Goal: Feedback & Contribution: Contribute content

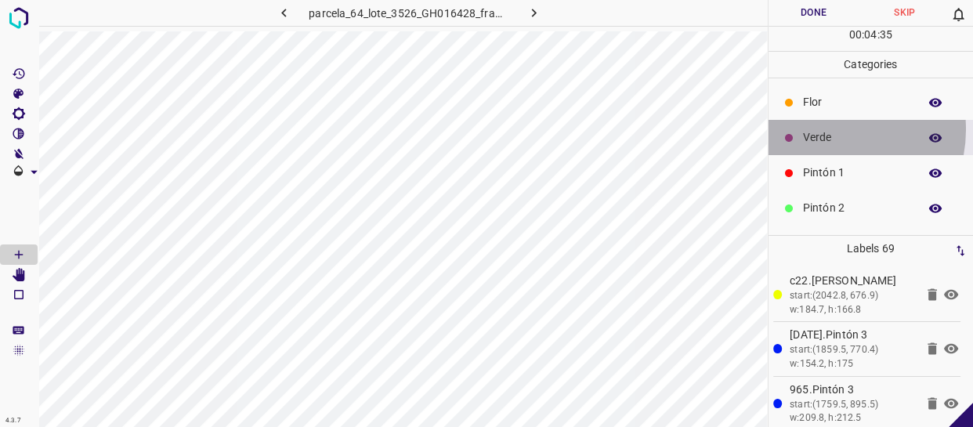
click at [828, 129] on p "Verde" at bounding box center [856, 137] width 107 height 16
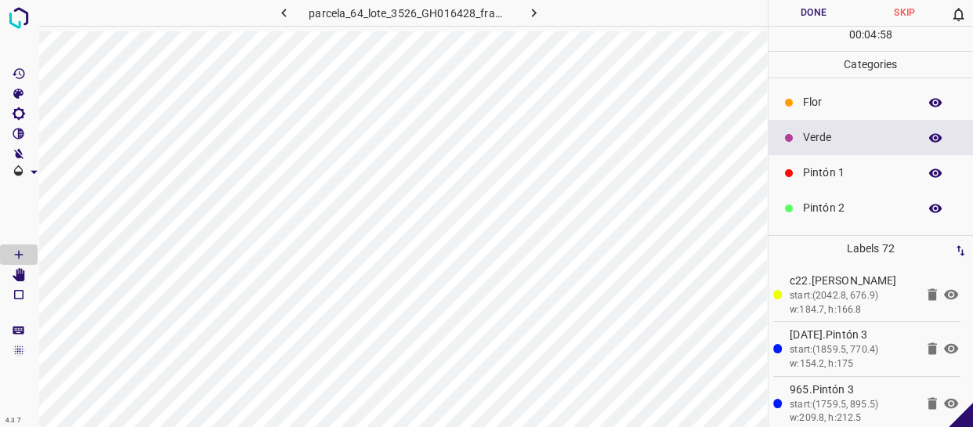
drag, startPoint x: 873, startPoint y: 176, endPoint x: 866, endPoint y: 172, distance: 8.1
click at [866, 172] on p "Pintón 1" at bounding box center [856, 173] width 107 height 16
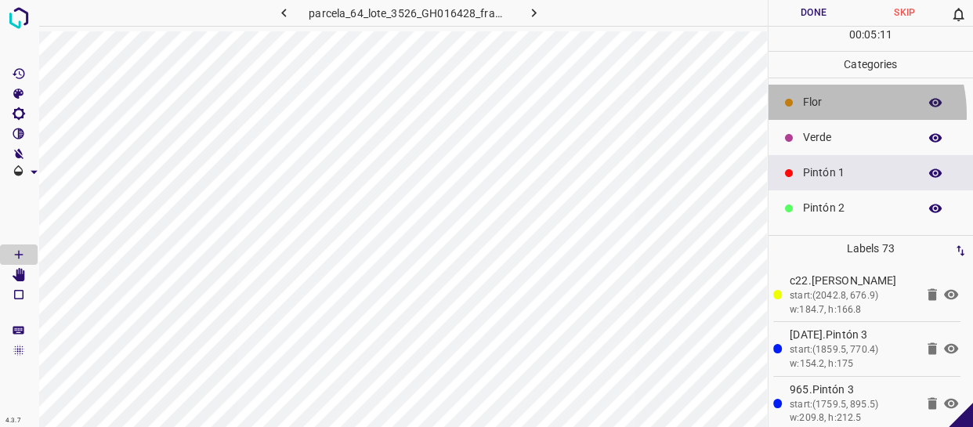
drag, startPoint x: 818, startPoint y: 114, endPoint x: 815, endPoint y: 129, distance: 15.2
click at [818, 115] on div "Flor" at bounding box center [871, 102] width 205 height 35
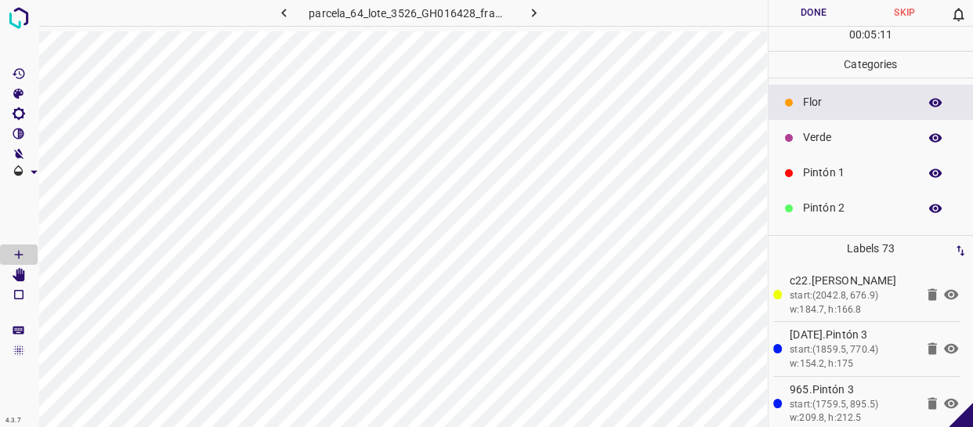
click at [815, 134] on p "Verde" at bounding box center [856, 137] width 107 height 16
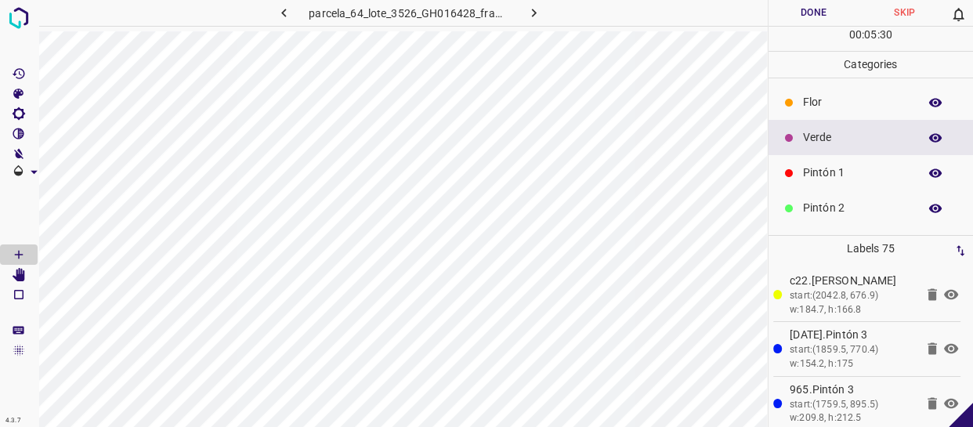
click at [855, 176] on p "Pintón 1" at bounding box center [856, 173] width 107 height 16
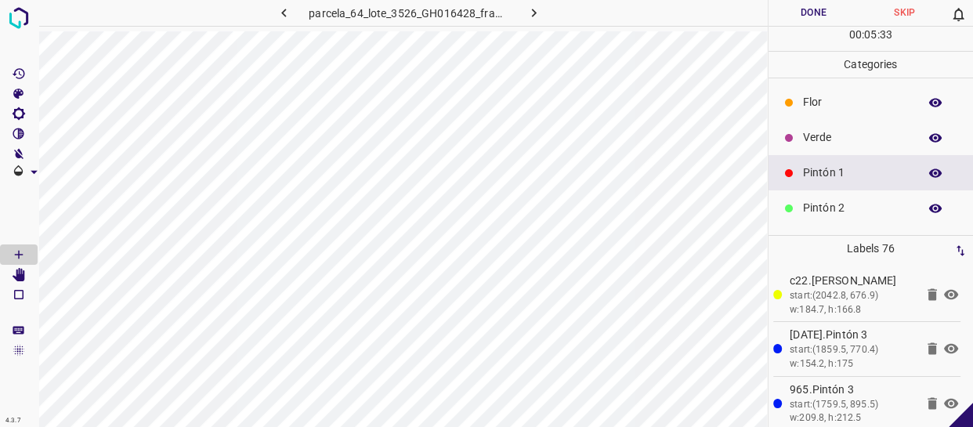
click at [831, 203] on p "Pintón 2" at bounding box center [856, 208] width 107 height 16
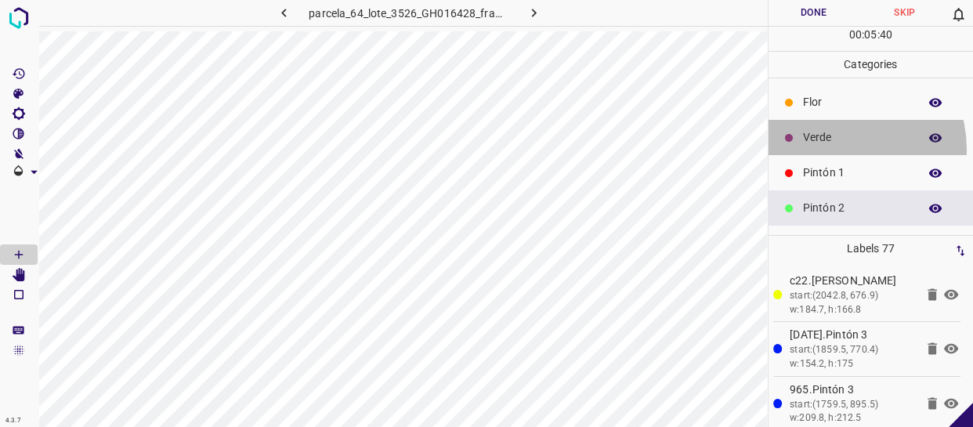
click at [838, 149] on div "Verde" at bounding box center [871, 137] width 205 height 35
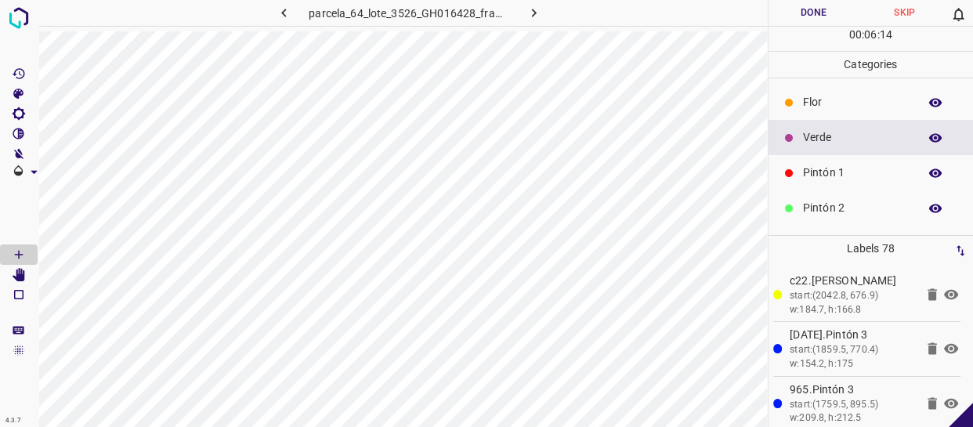
drag, startPoint x: 851, startPoint y: 136, endPoint x: 784, endPoint y: 149, distance: 67.9
click at [849, 137] on p "Verde" at bounding box center [856, 137] width 107 height 16
click at [838, 109] on p "Flor" at bounding box center [856, 102] width 107 height 16
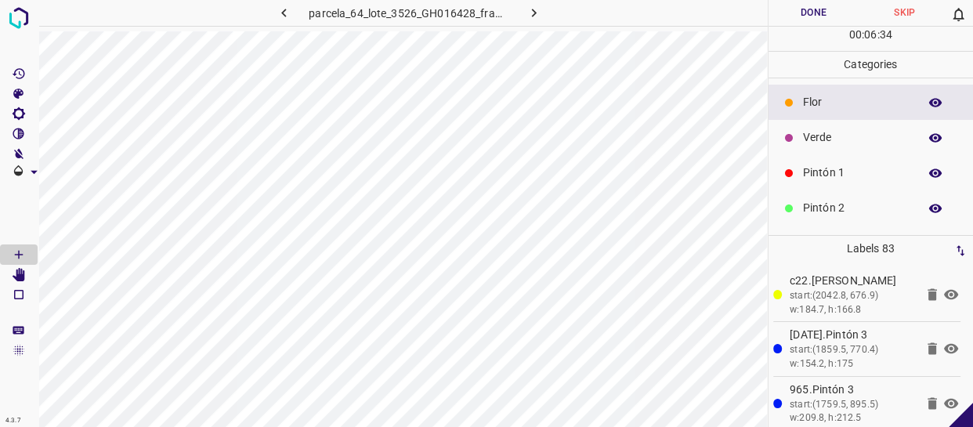
click at [839, 206] on p "Pintón 2" at bounding box center [856, 208] width 107 height 16
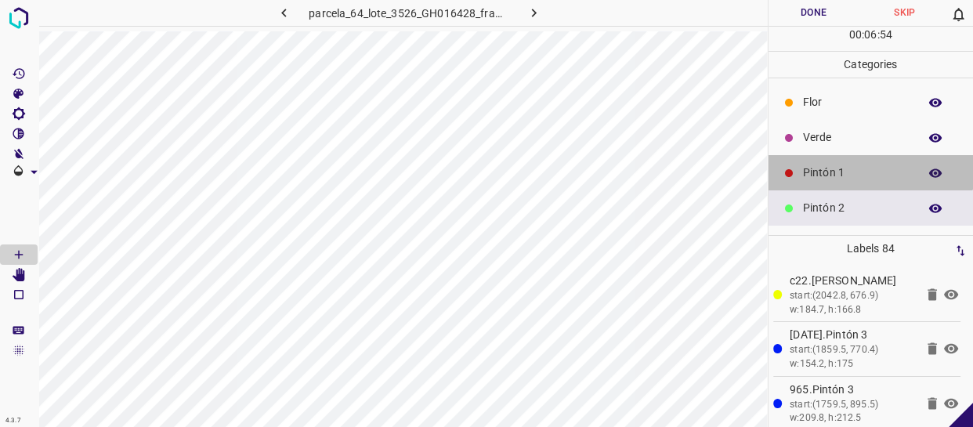
drag, startPoint x: 870, startPoint y: 160, endPoint x: 798, endPoint y: 177, distance: 73.4
click at [867, 161] on div "Pintón 1" at bounding box center [871, 172] width 205 height 35
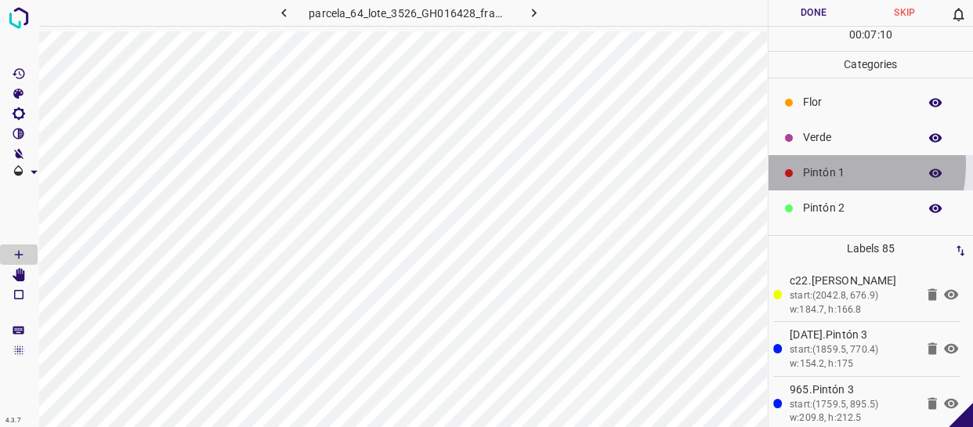
click at [813, 165] on div "Pintón 1" at bounding box center [871, 172] width 205 height 35
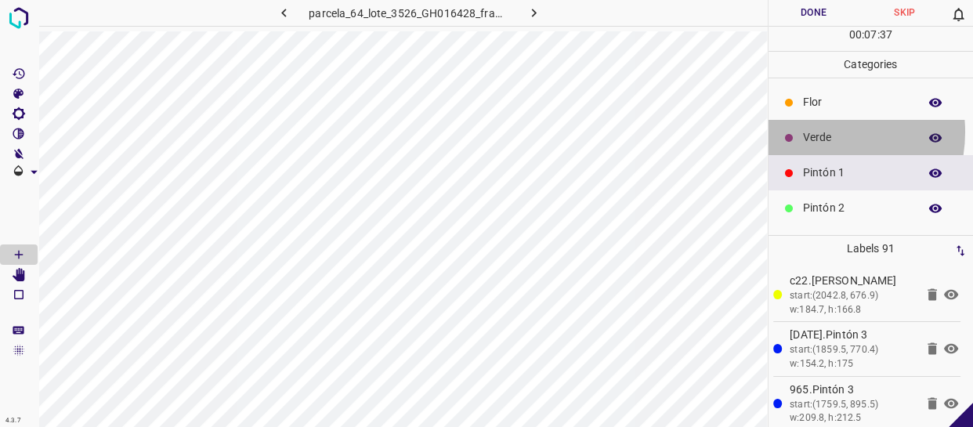
click at [815, 132] on p "Verde" at bounding box center [856, 137] width 107 height 16
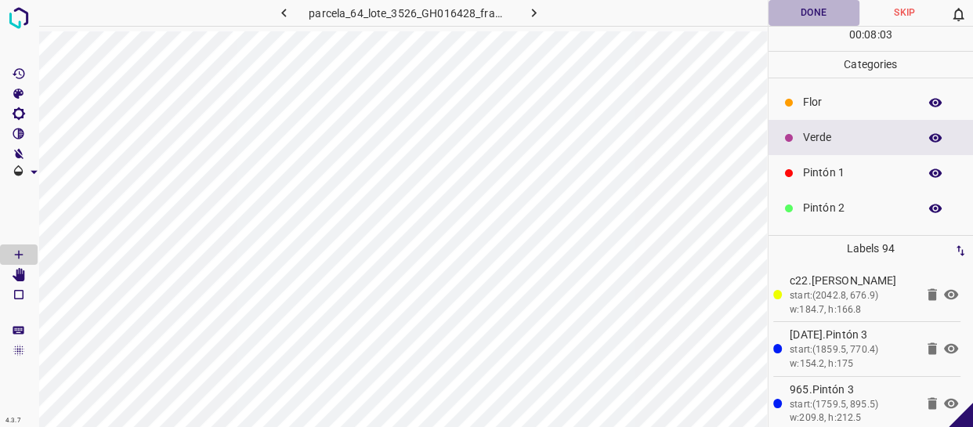
click at [813, 14] on button "Done" at bounding box center [814, 13] width 91 height 26
click at [538, 8] on icon "button" at bounding box center [534, 13] width 16 height 16
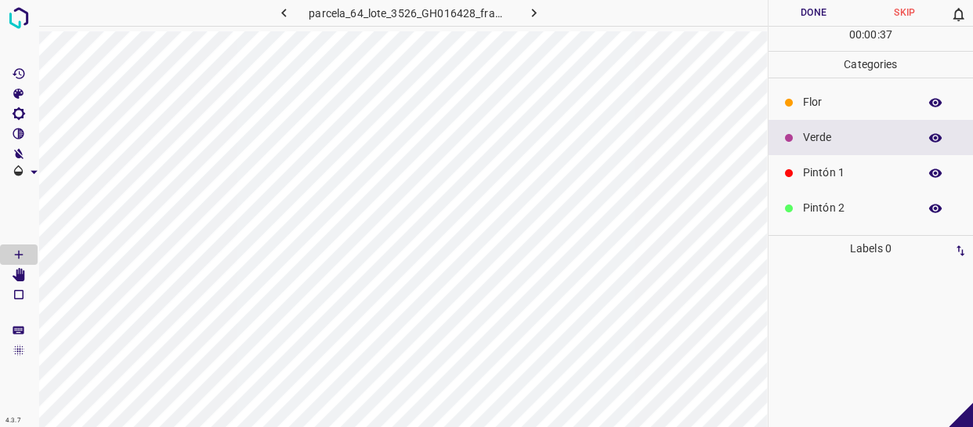
click at [528, 7] on icon "button" at bounding box center [534, 13] width 16 height 16
click at [542, 2] on button "button" at bounding box center [534, 13] width 50 height 26
click at [836, 162] on div "Pintón 1" at bounding box center [871, 172] width 205 height 35
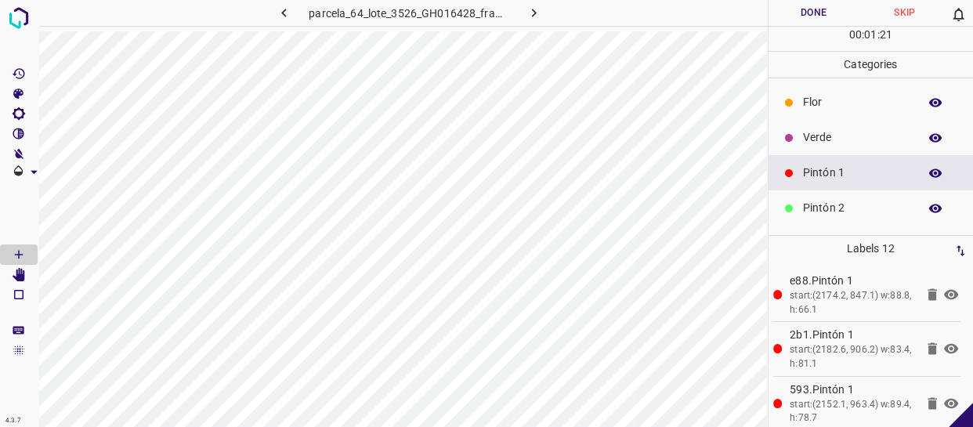
click at [847, 142] on p "Verde" at bounding box center [856, 137] width 107 height 16
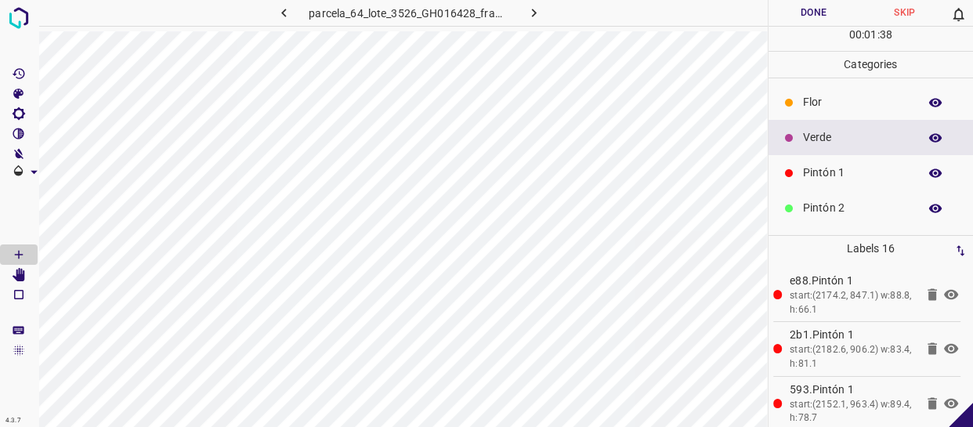
drag, startPoint x: 813, startPoint y: 162, endPoint x: 795, endPoint y: 173, distance: 21.1
click at [812, 162] on div "Pintón 1" at bounding box center [871, 172] width 205 height 35
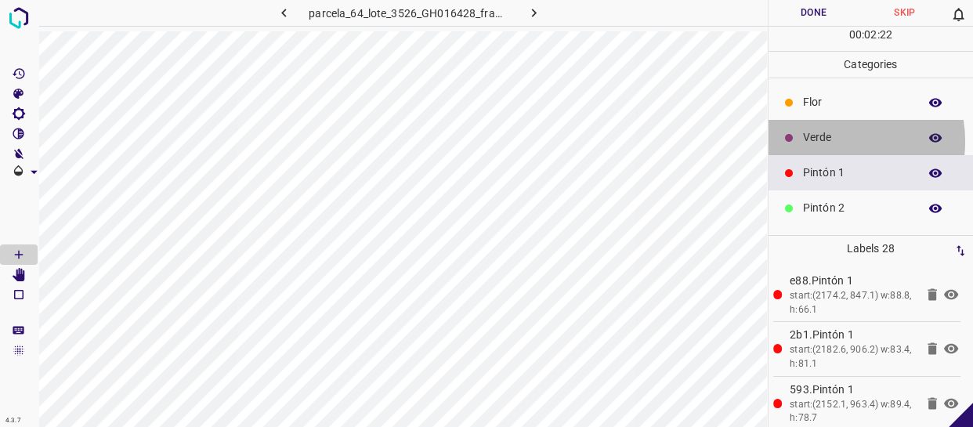
drag, startPoint x: 829, startPoint y: 141, endPoint x: 768, endPoint y: 149, distance: 61.6
click at [828, 141] on p "Verde" at bounding box center [856, 137] width 107 height 16
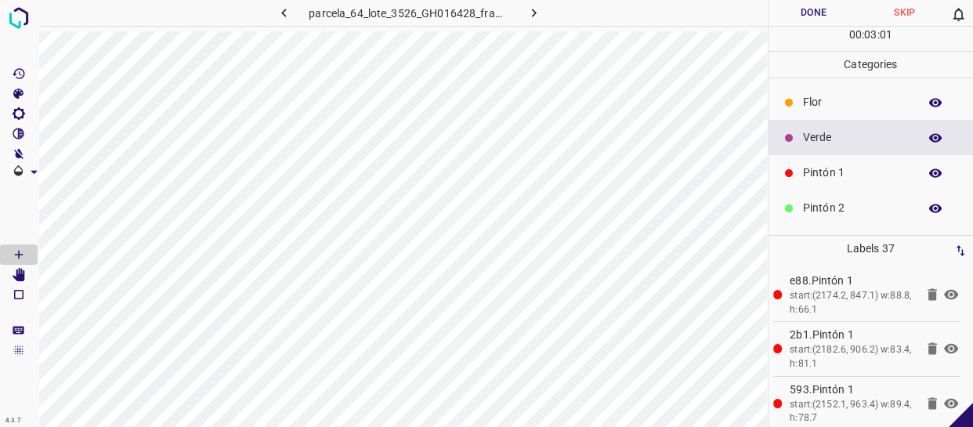
click at [853, 170] on p "Pintón 1" at bounding box center [856, 173] width 107 height 16
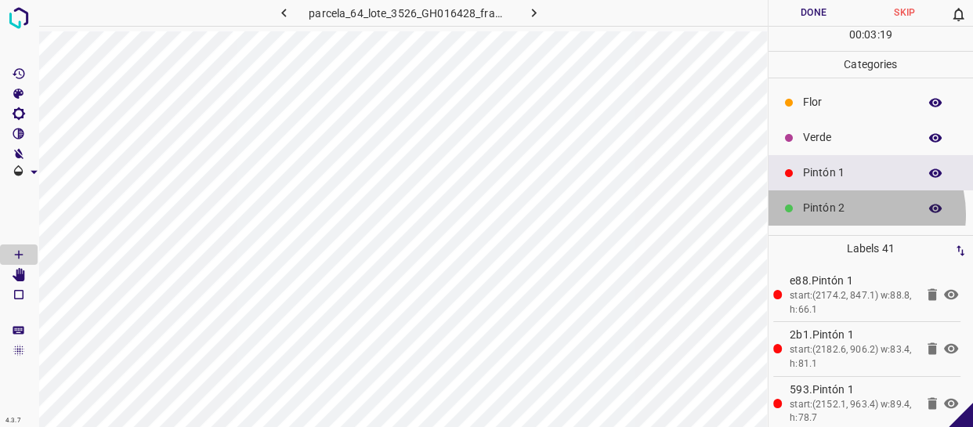
drag, startPoint x: 853, startPoint y: 214, endPoint x: 788, endPoint y: 208, distance: 64.6
click at [849, 214] on p "Pintón 2" at bounding box center [856, 208] width 107 height 16
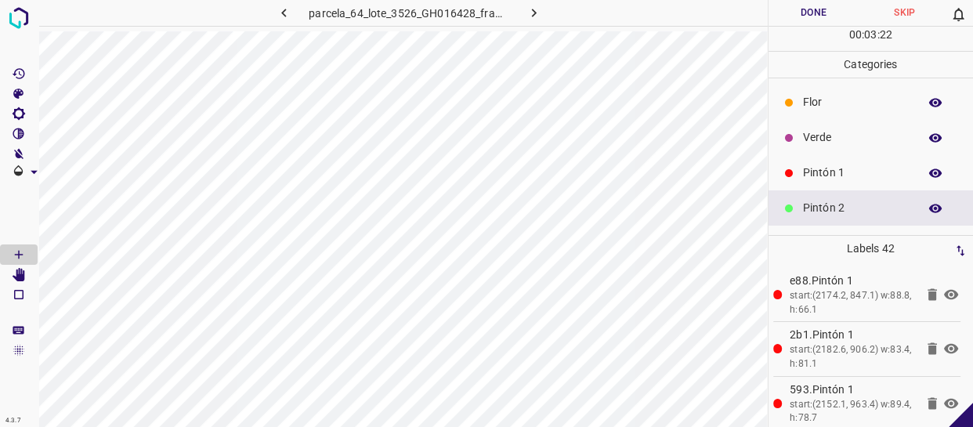
scroll to position [137, 0]
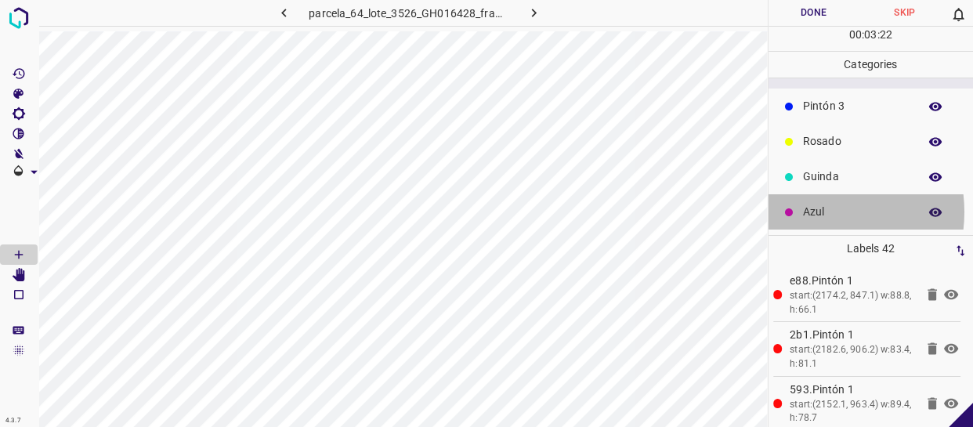
click at [815, 212] on p "Azul" at bounding box center [856, 212] width 107 height 16
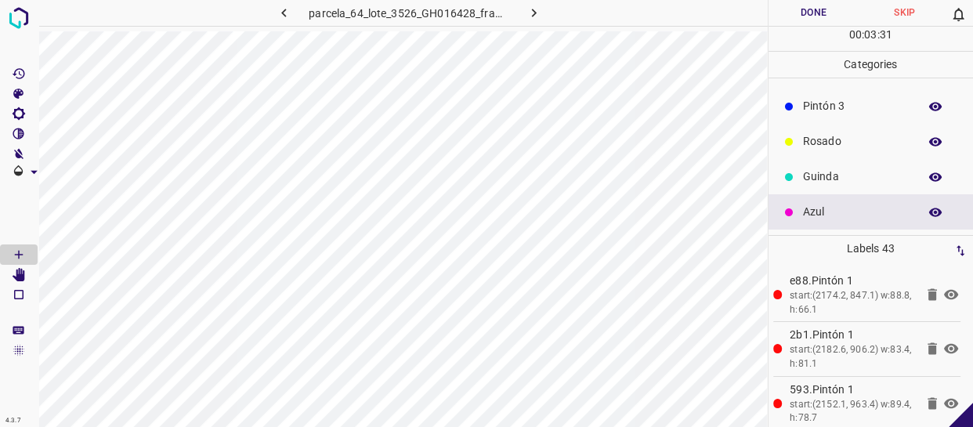
scroll to position [0, 0]
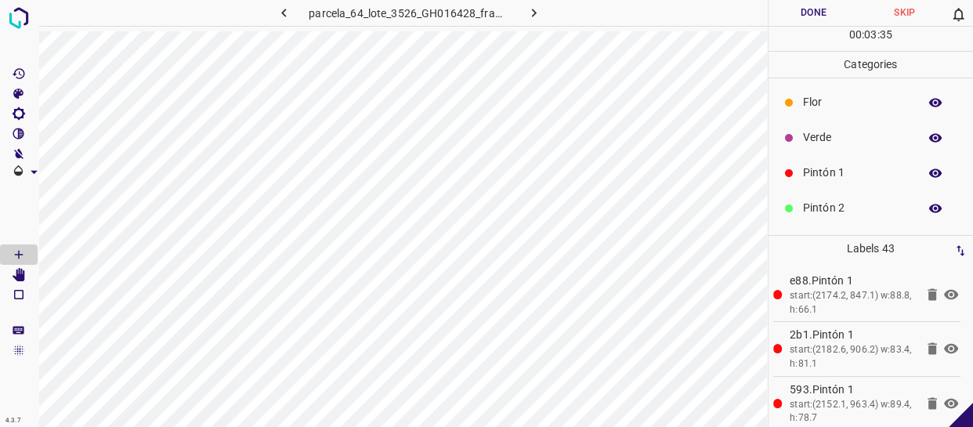
click at [831, 162] on div "Pintón 1" at bounding box center [871, 172] width 205 height 35
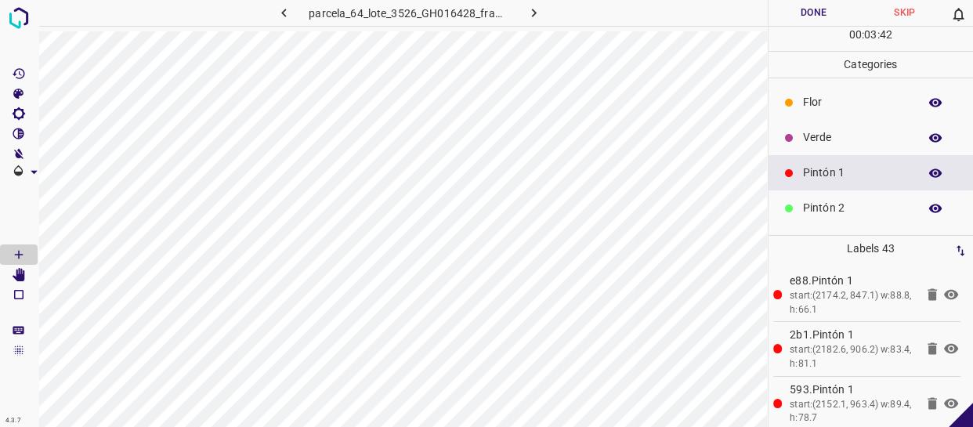
click at [867, 182] on div "Pintón 1" at bounding box center [871, 172] width 205 height 35
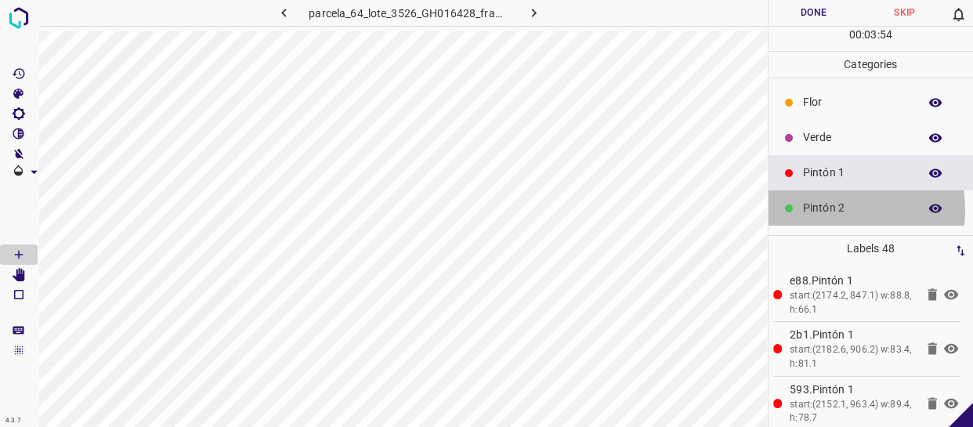
drag, startPoint x: 835, startPoint y: 210, endPoint x: 777, endPoint y: 195, distance: 59.9
click at [825, 210] on p "Pintón 2" at bounding box center [856, 208] width 107 height 16
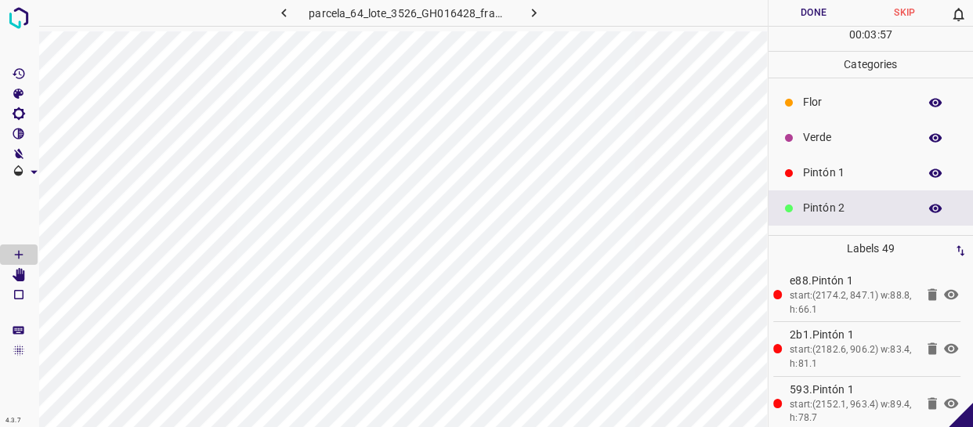
scroll to position [71, 0]
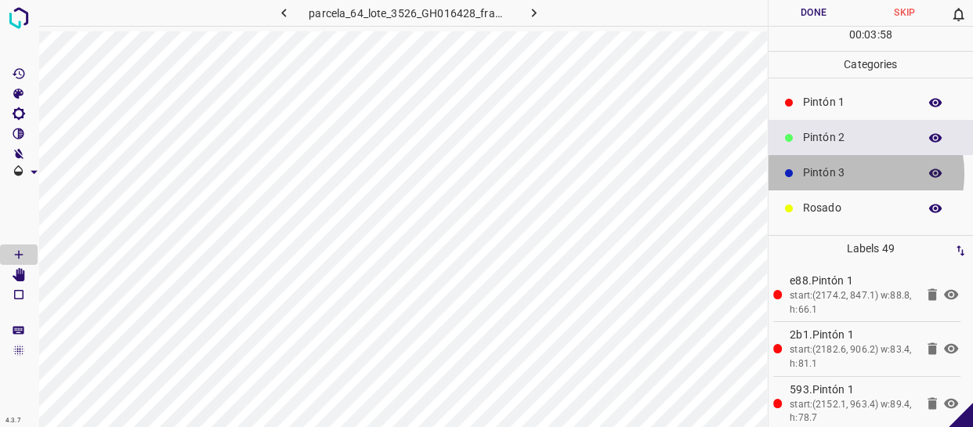
click at [846, 172] on p "Pintón 3" at bounding box center [856, 173] width 107 height 16
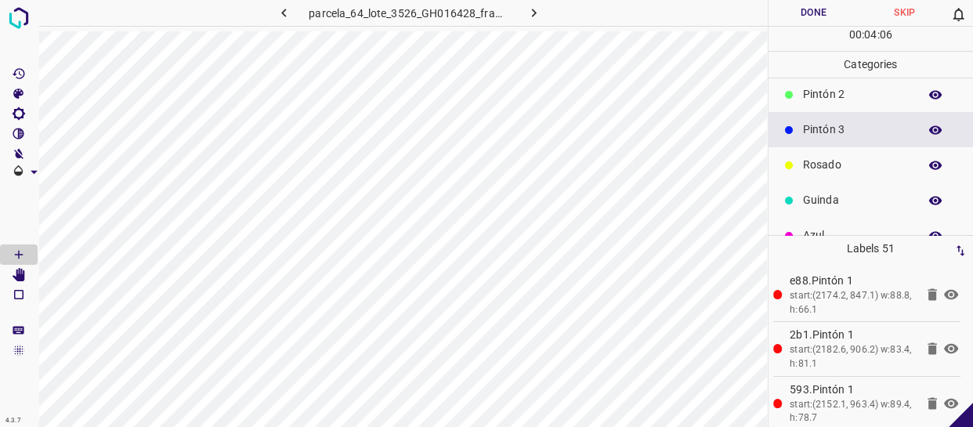
scroll to position [137, 0]
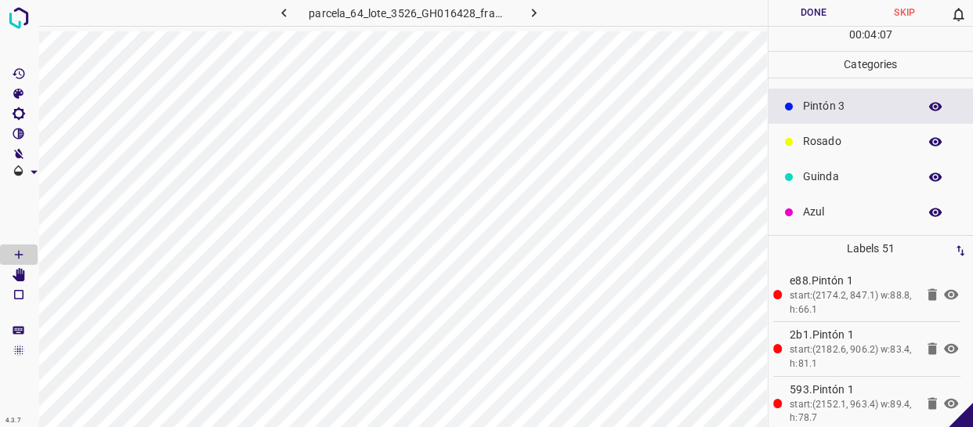
click at [831, 204] on p "Azul" at bounding box center [856, 212] width 107 height 16
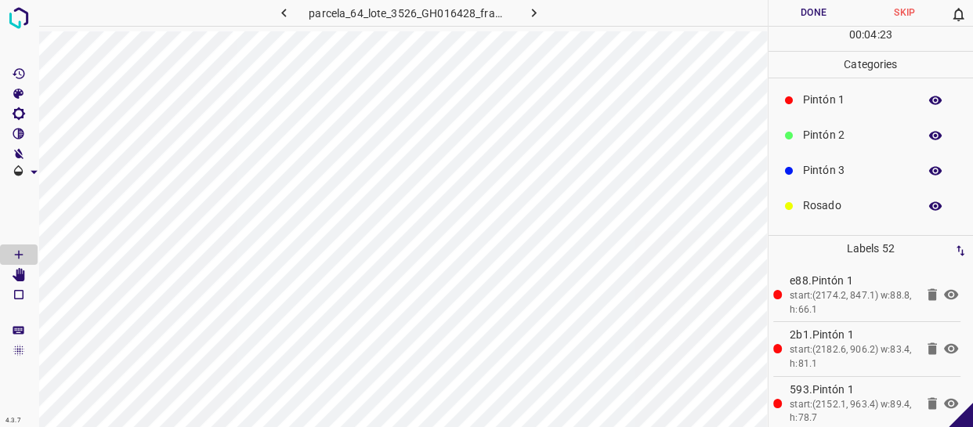
scroll to position [0, 0]
drag, startPoint x: 845, startPoint y: 134, endPoint x: 785, endPoint y: 153, distance: 63.2
click at [844, 134] on p "Verde" at bounding box center [856, 137] width 107 height 16
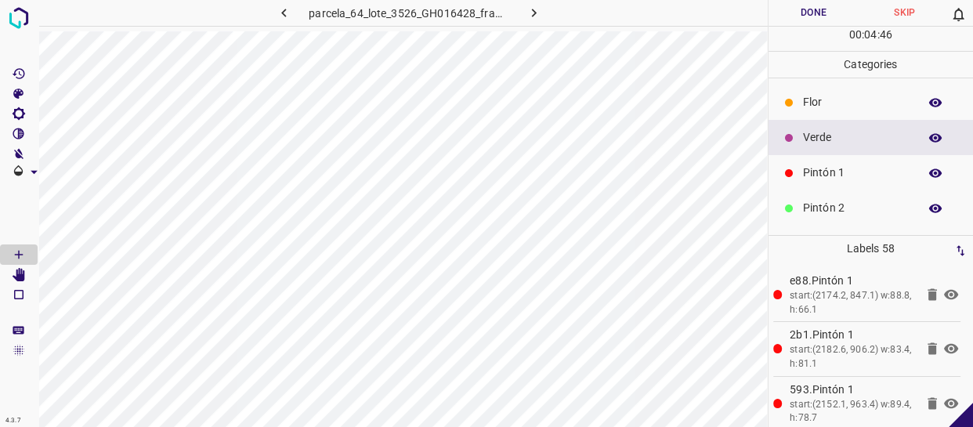
click at [878, 161] on div "Pintón 1" at bounding box center [871, 172] width 205 height 35
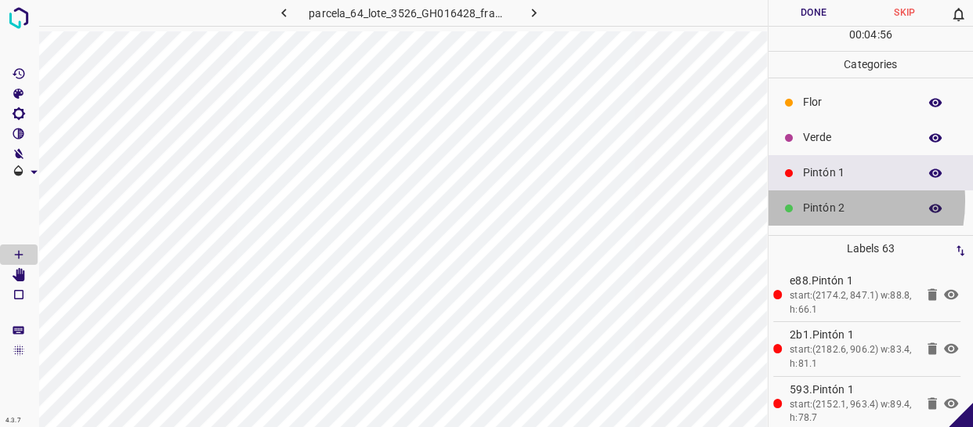
click at [807, 201] on p "Pintón 2" at bounding box center [856, 208] width 107 height 16
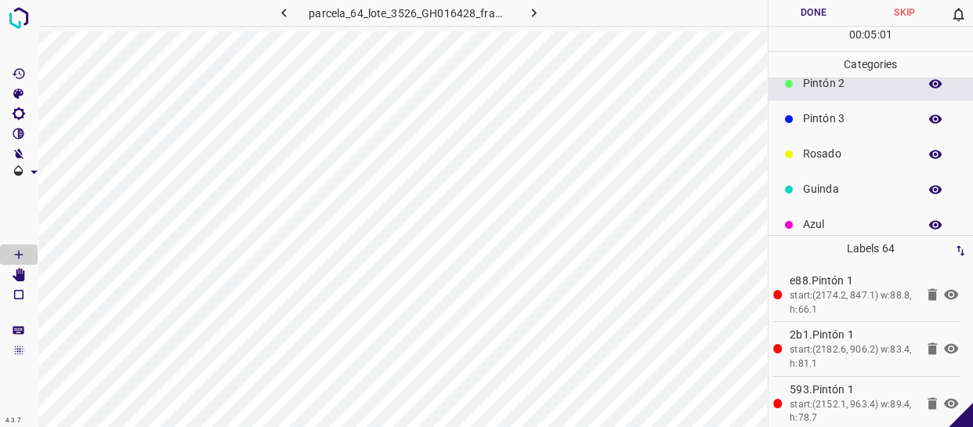
scroll to position [137, 0]
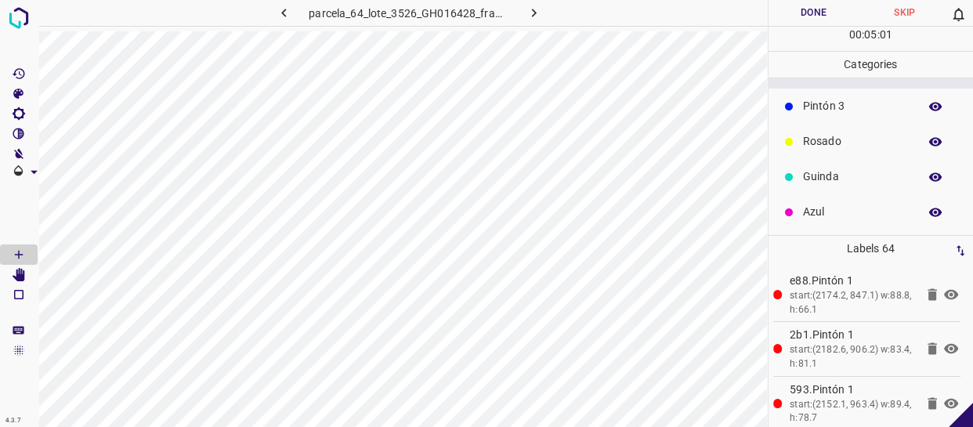
click at [846, 222] on div "Azul" at bounding box center [871, 211] width 205 height 35
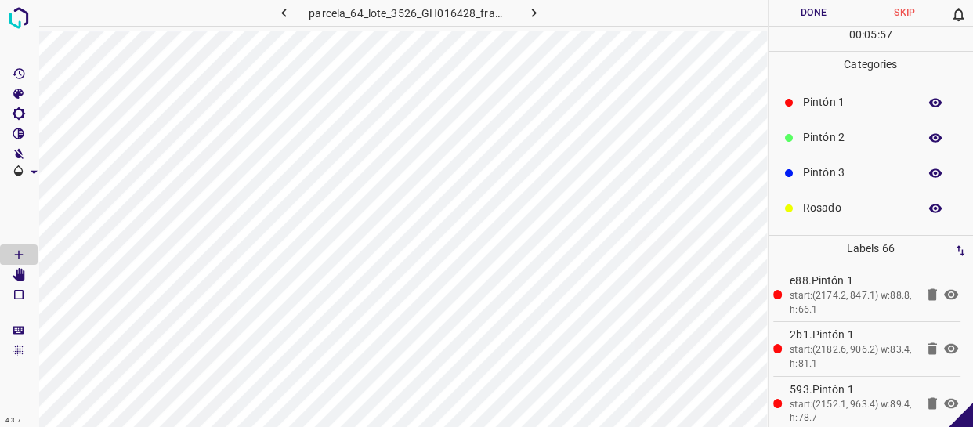
scroll to position [0, 0]
click at [848, 126] on div "Verde" at bounding box center [871, 137] width 205 height 35
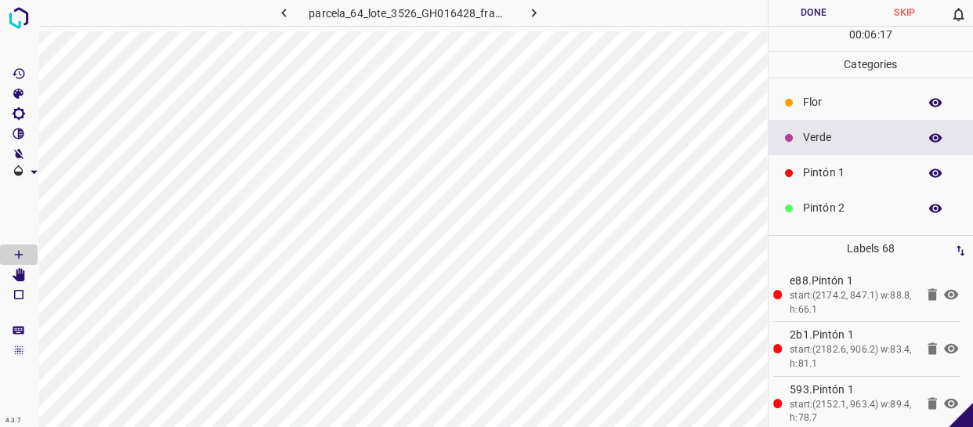
click at [848, 172] on p "Pintón 1" at bounding box center [856, 173] width 107 height 16
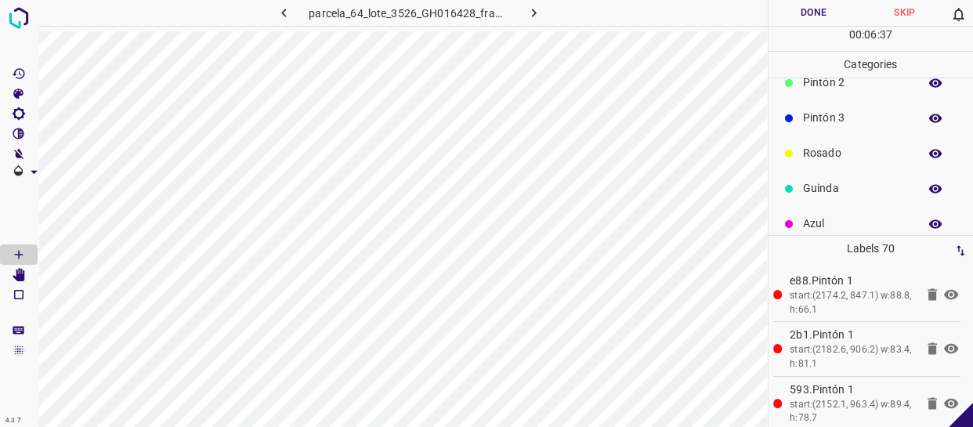
scroll to position [137, 0]
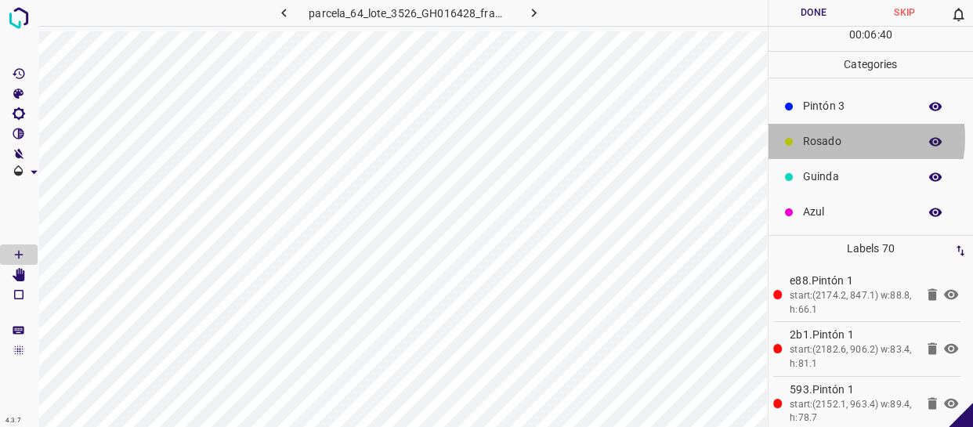
click at [845, 137] on p "Rosado" at bounding box center [856, 141] width 107 height 16
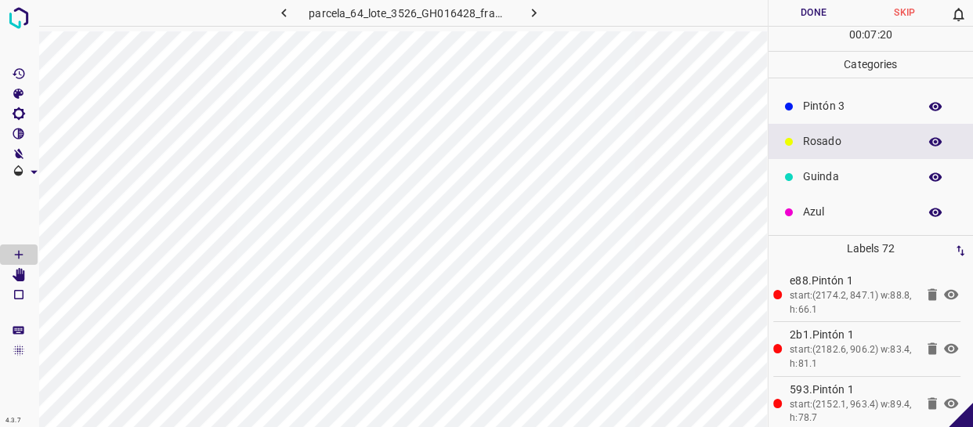
click at [862, 103] on p "Pintón 3" at bounding box center [856, 106] width 107 height 16
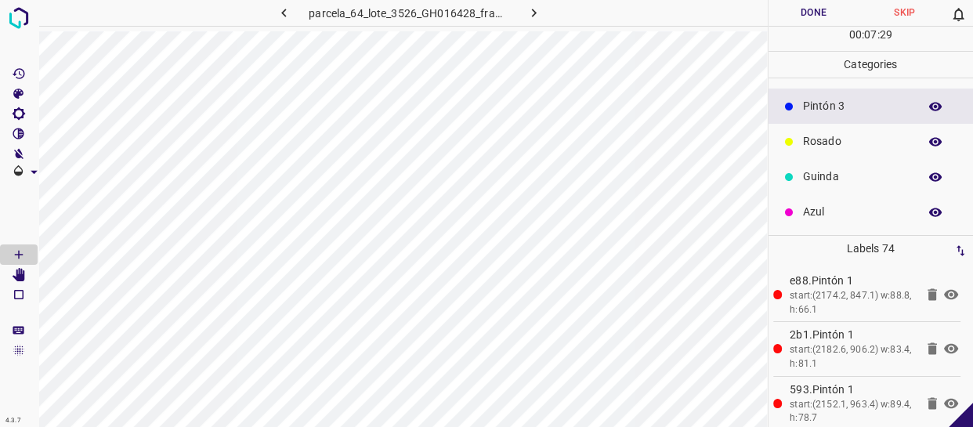
click at [845, 204] on p "Azul" at bounding box center [856, 212] width 107 height 16
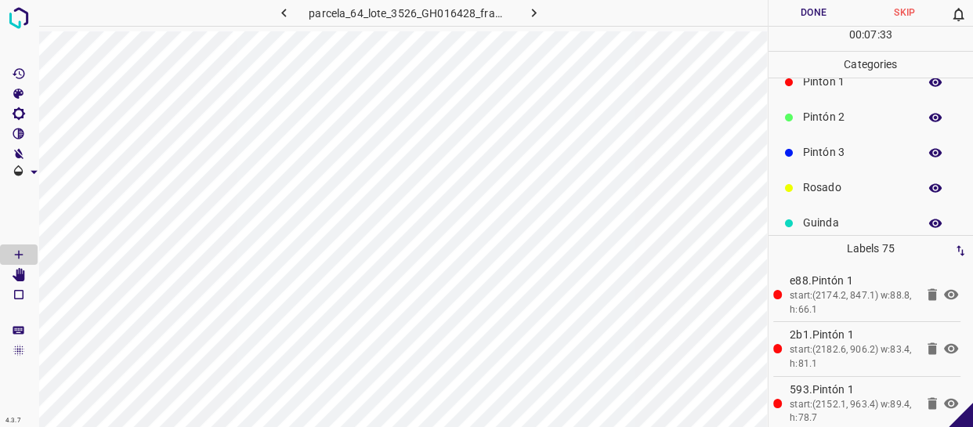
scroll to position [66, 0]
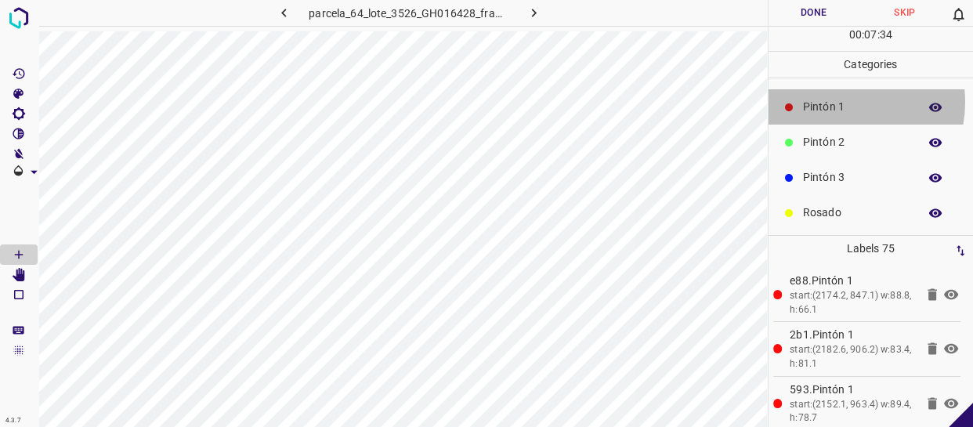
click at [838, 102] on p "Pintón 1" at bounding box center [856, 107] width 107 height 16
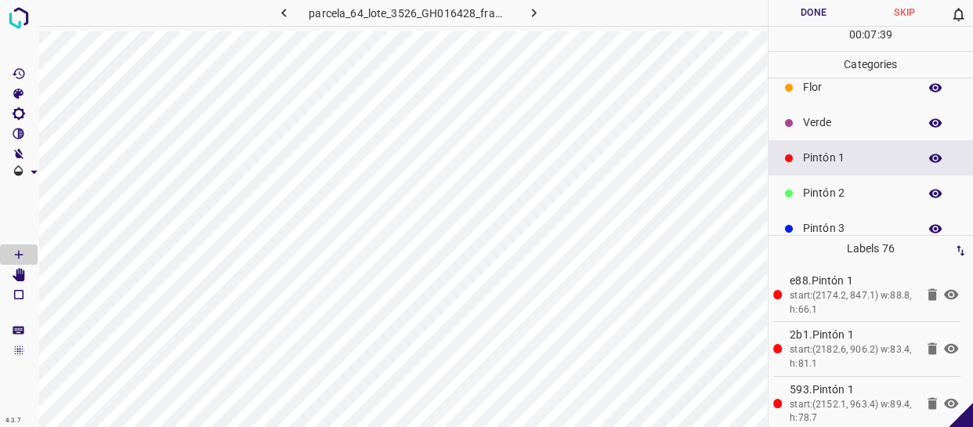
scroll to position [0, 0]
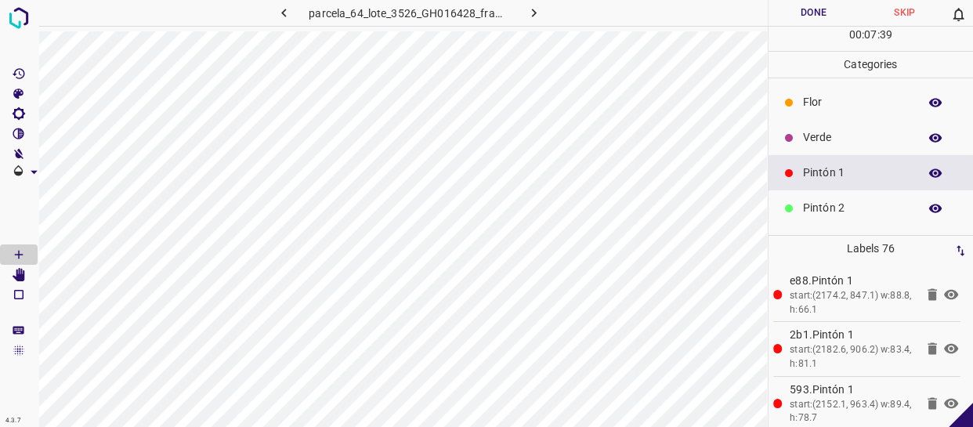
click at [838, 141] on p "Verde" at bounding box center [856, 137] width 107 height 16
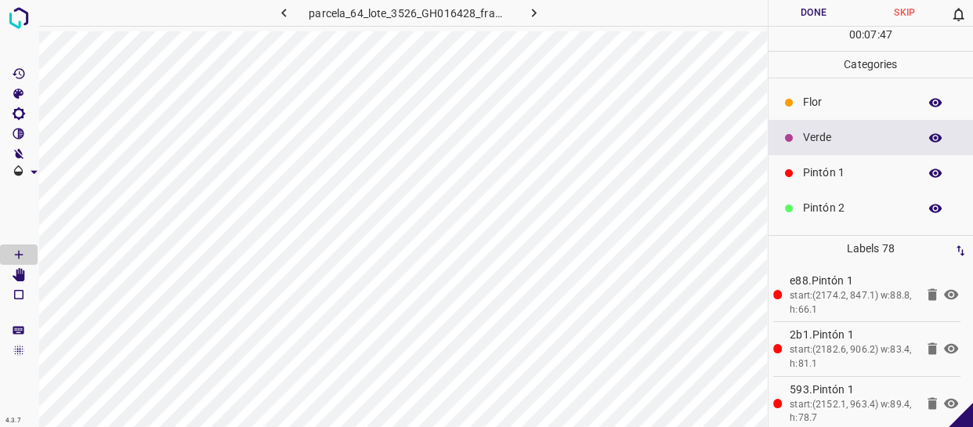
click at [871, 182] on div "Pintón 1" at bounding box center [871, 172] width 205 height 35
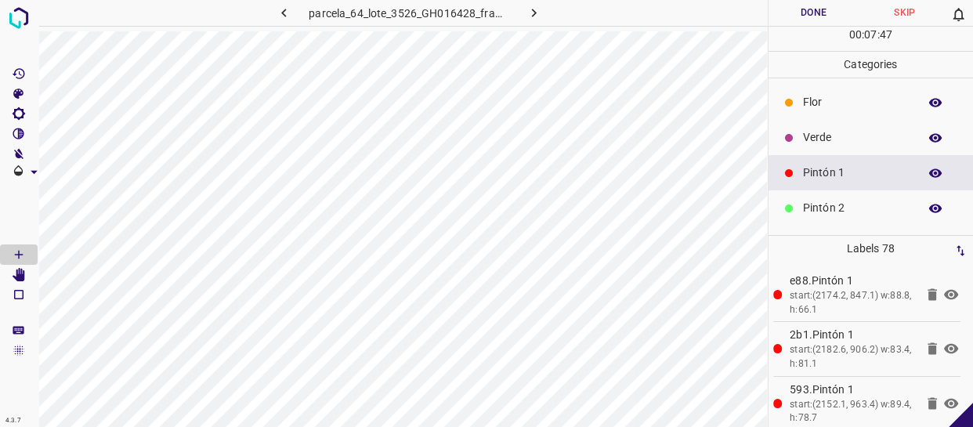
click at [854, 200] on p "Pintón 2" at bounding box center [856, 208] width 107 height 16
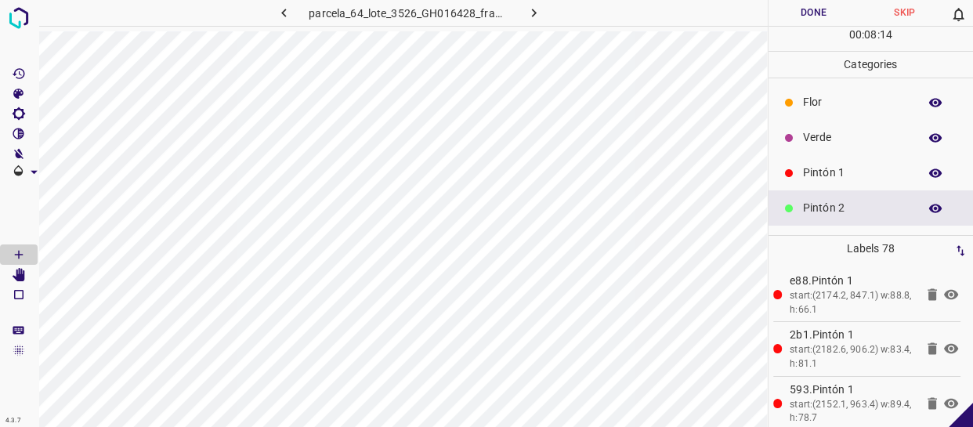
click at [838, 163] on div "Pintón 1" at bounding box center [871, 172] width 205 height 35
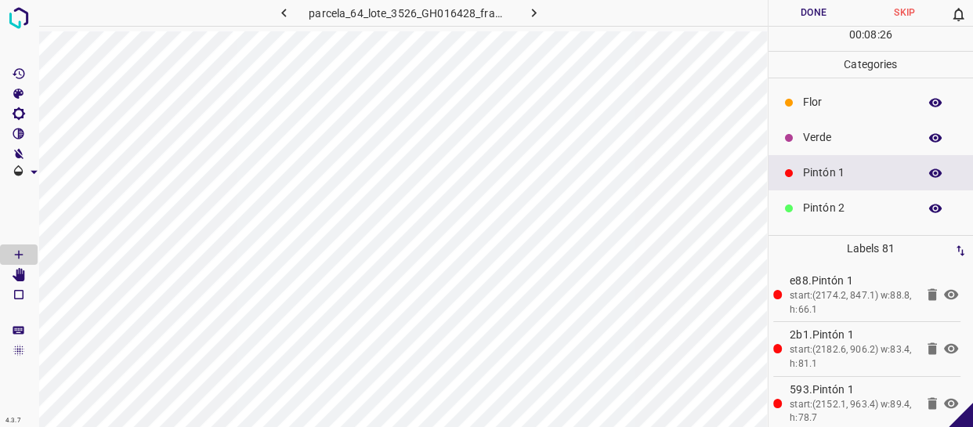
click at [816, 200] on p "Pintón 2" at bounding box center [856, 208] width 107 height 16
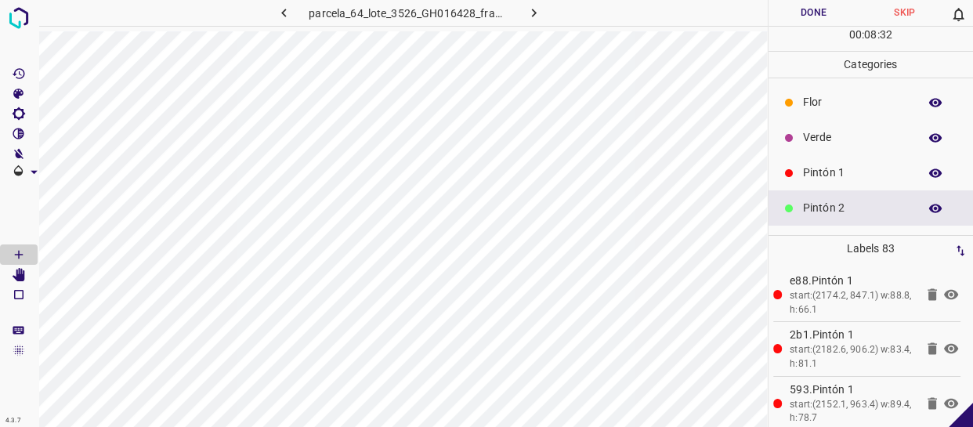
click at [835, 142] on p "Verde" at bounding box center [856, 137] width 107 height 16
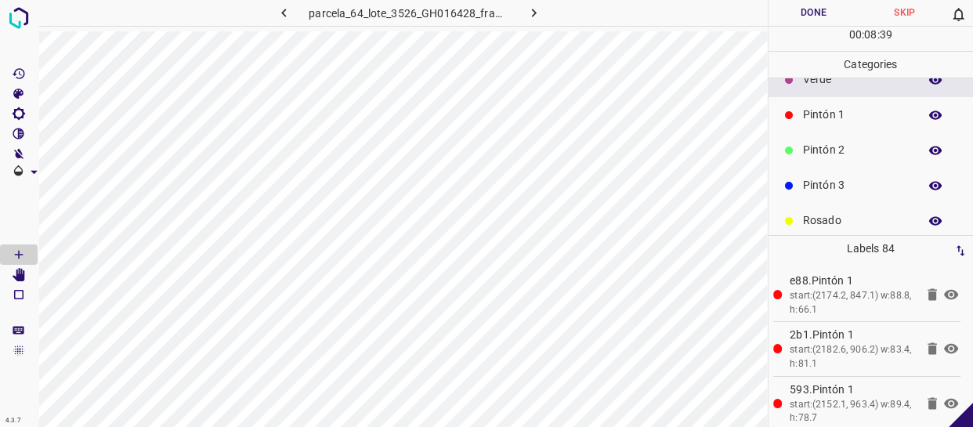
scroll to position [137, 0]
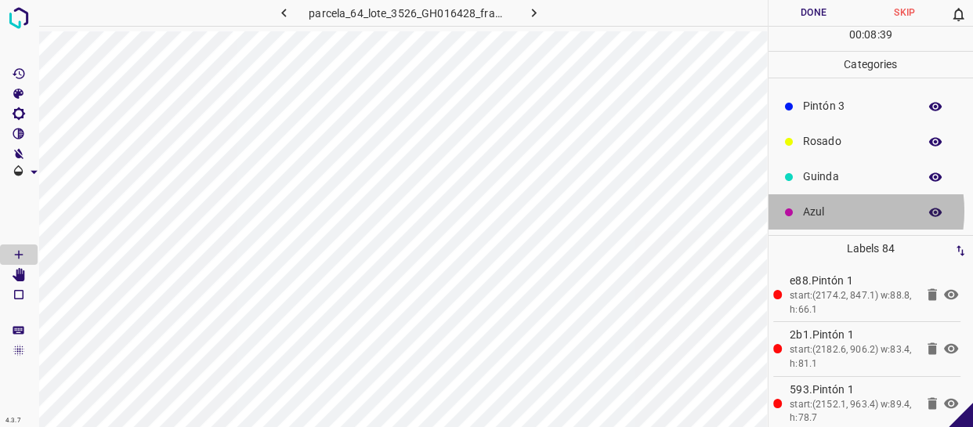
click at [821, 211] on p "Azul" at bounding box center [856, 212] width 107 height 16
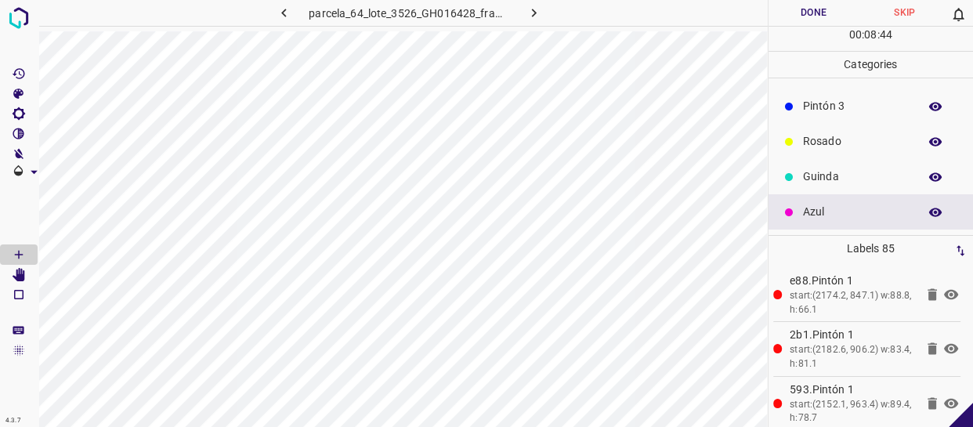
scroll to position [0, 0]
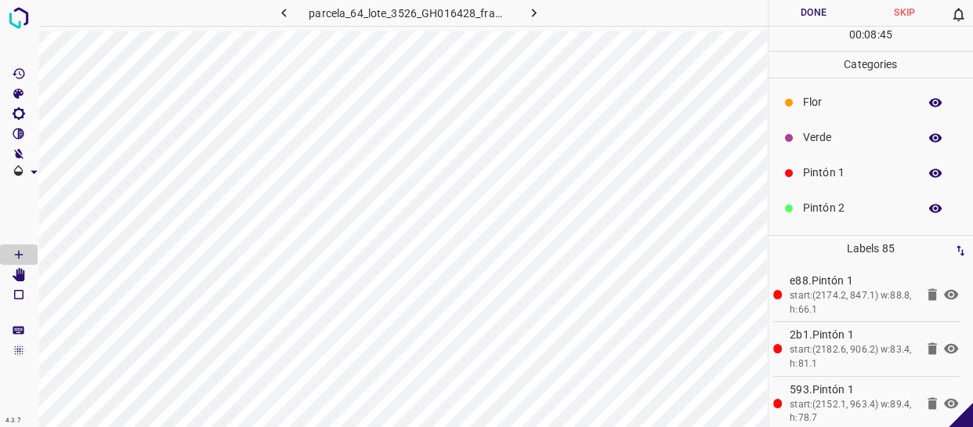
click at [837, 145] on p "Verde" at bounding box center [856, 137] width 107 height 16
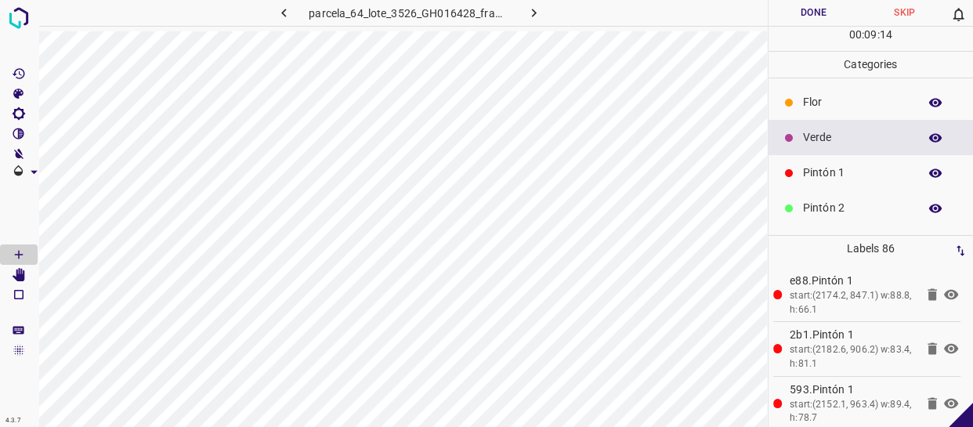
click at [838, 167] on p "Pintón 1" at bounding box center [856, 173] width 107 height 16
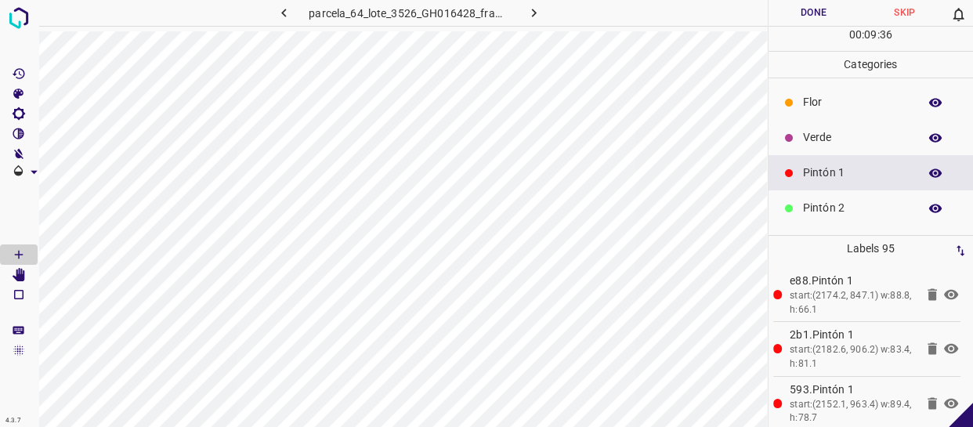
scroll to position [71, 0]
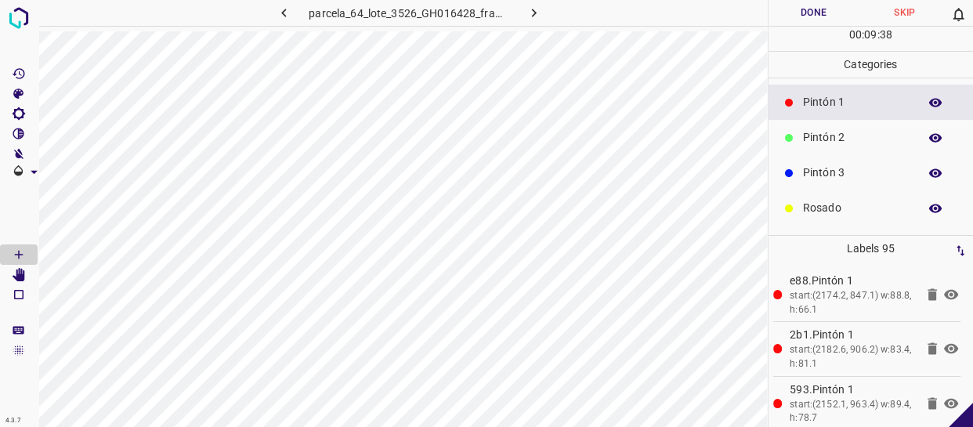
click at [831, 168] on p "Pintón 3" at bounding box center [856, 173] width 107 height 16
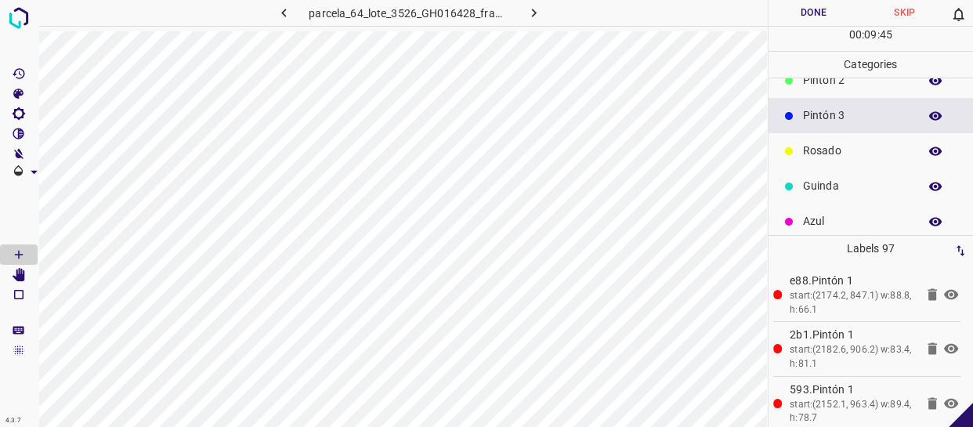
scroll to position [137, 0]
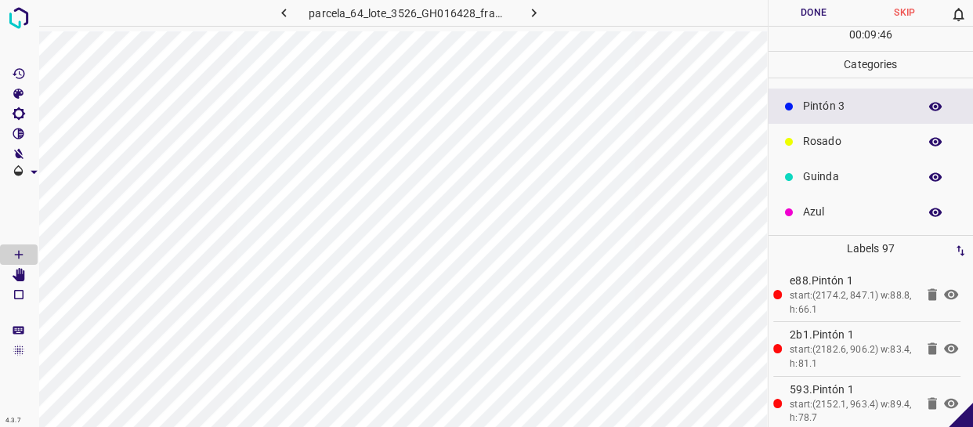
click at [828, 205] on p "Azul" at bounding box center [856, 212] width 107 height 16
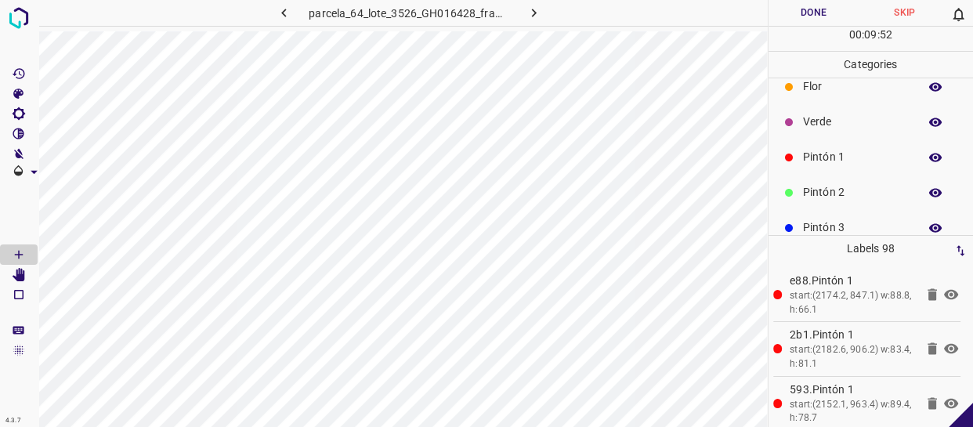
scroll to position [0, 0]
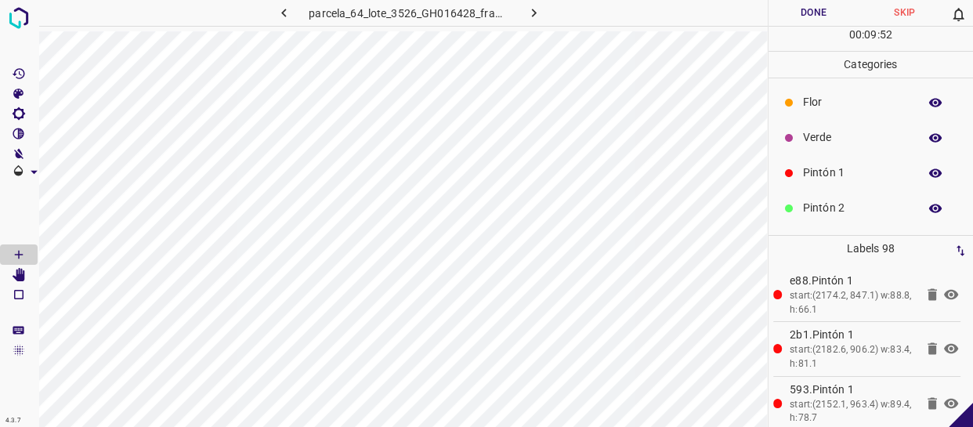
click at [862, 133] on p "Verde" at bounding box center [856, 137] width 107 height 16
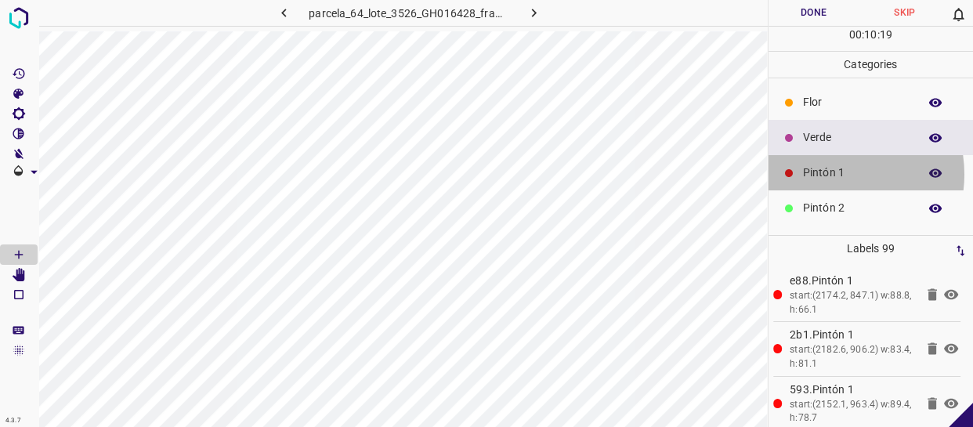
click at [831, 174] on p "Pintón 1" at bounding box center [856, 173] width 107 height 16
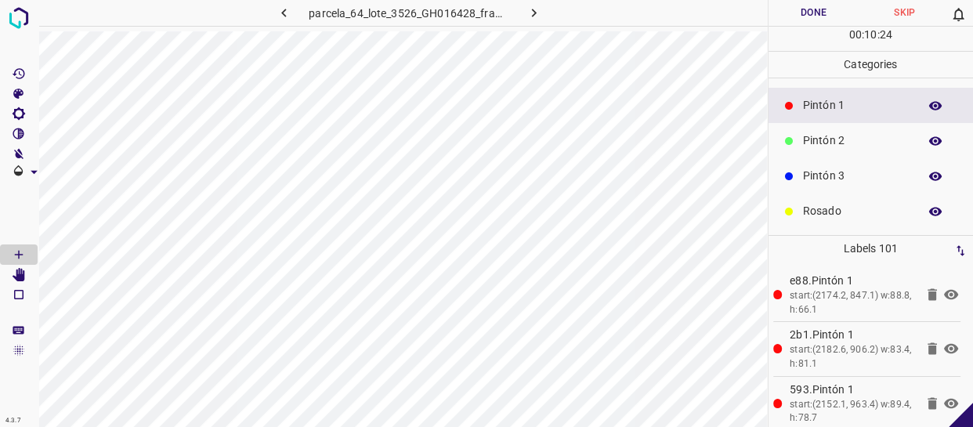
scroll to position [137, 0]
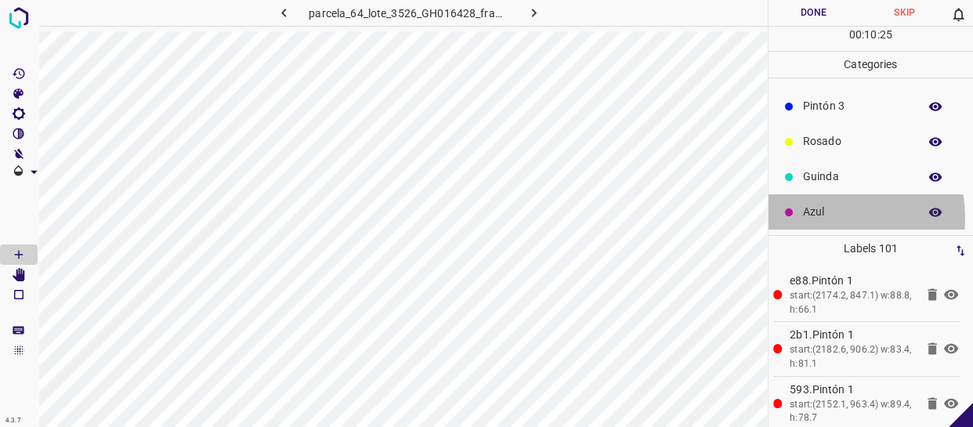
click at [819, 218] on p "Azul" at bounding box center [856, 212] width 107 height 16
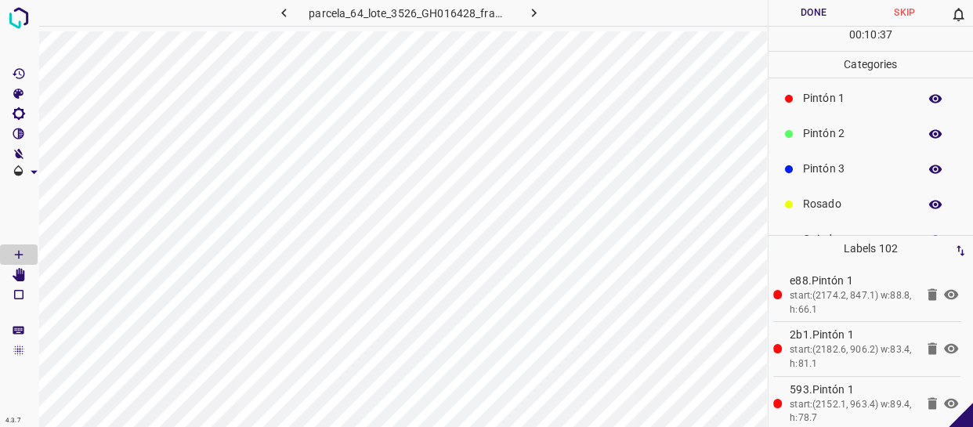
scroll to position [0, 0]
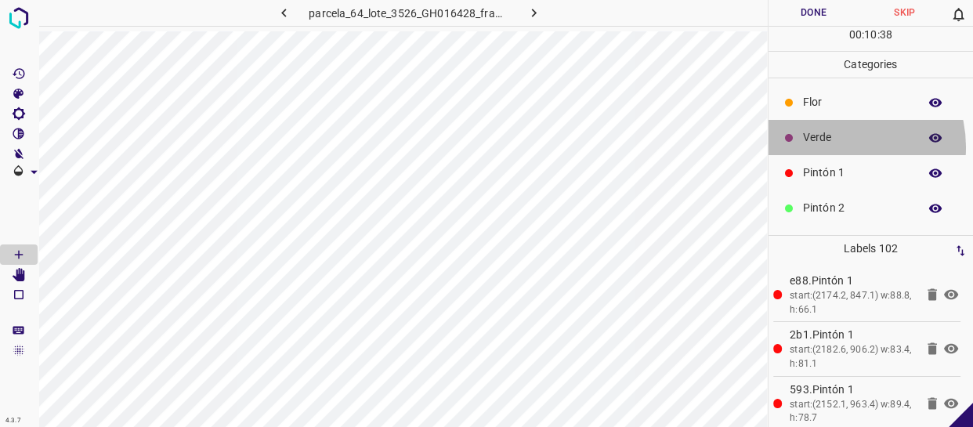
click at [838, 147] on div "Verde" at bounding box center [871, 137] width 205 height 35
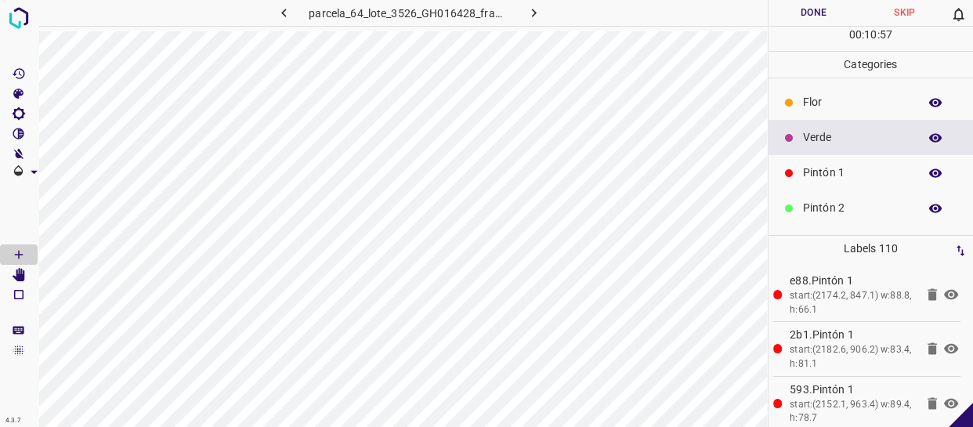
click at [839, 201] on p "Pintón 2" at bounding box center [856, 208] width 107 height 16
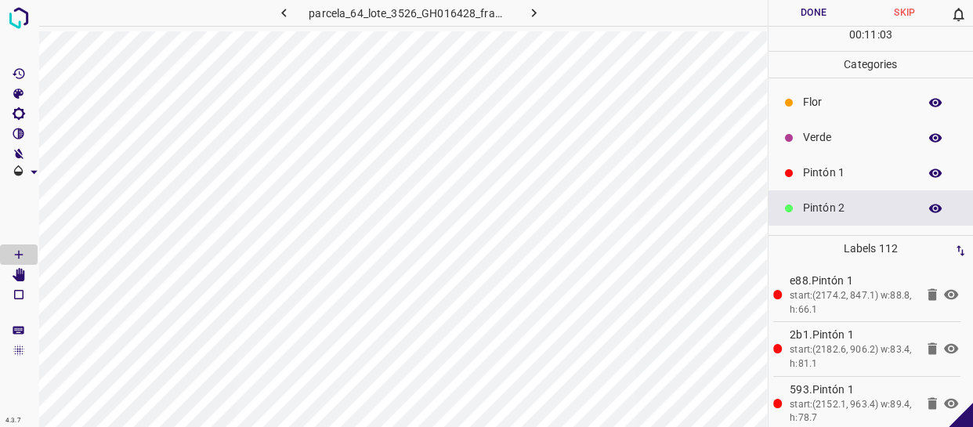
click at [850, 141] on p "Verde" at bounding box center [856, 137] width 107 height 16
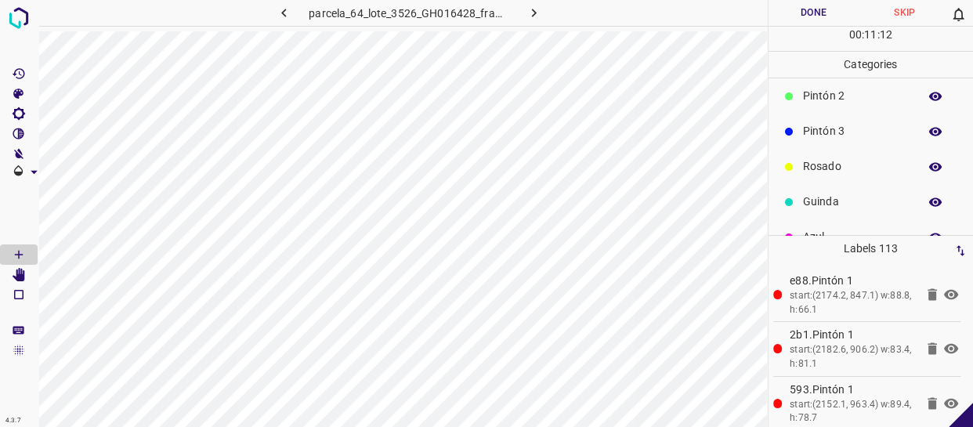
scroll to position [137, 0]
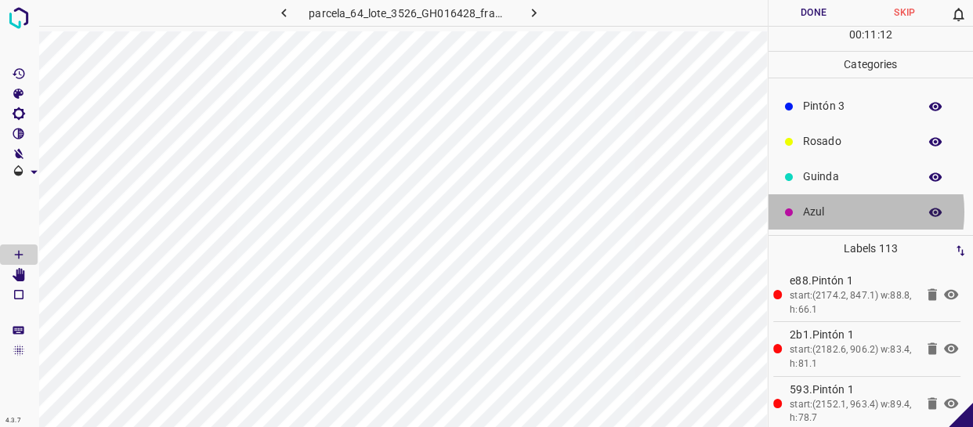
click at [831, 212] on p "Azul" at bounding box center [856, 212] width 107 height 16
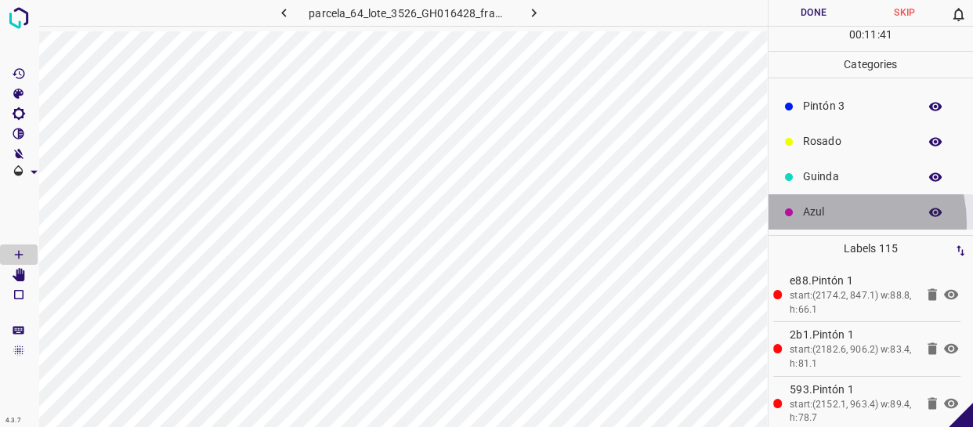
click at [837, 223] on div "Azul" at bounding box center [871, 211] width 205 height 35
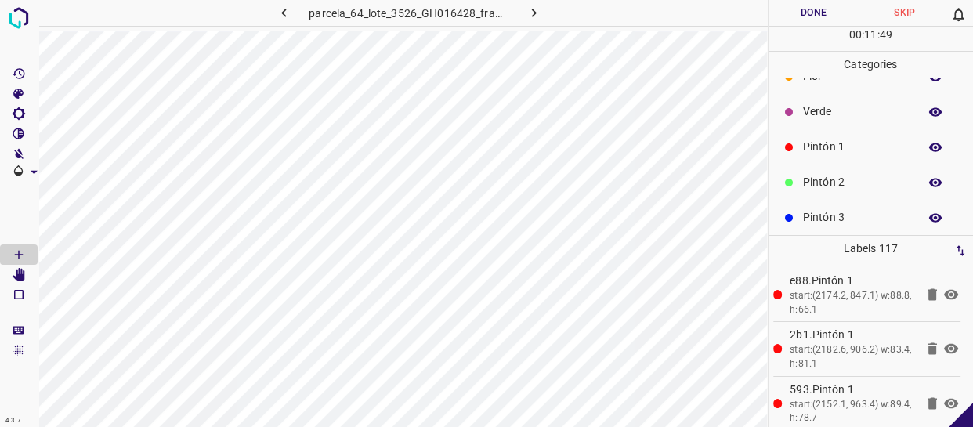
scroll to position [0, 0]
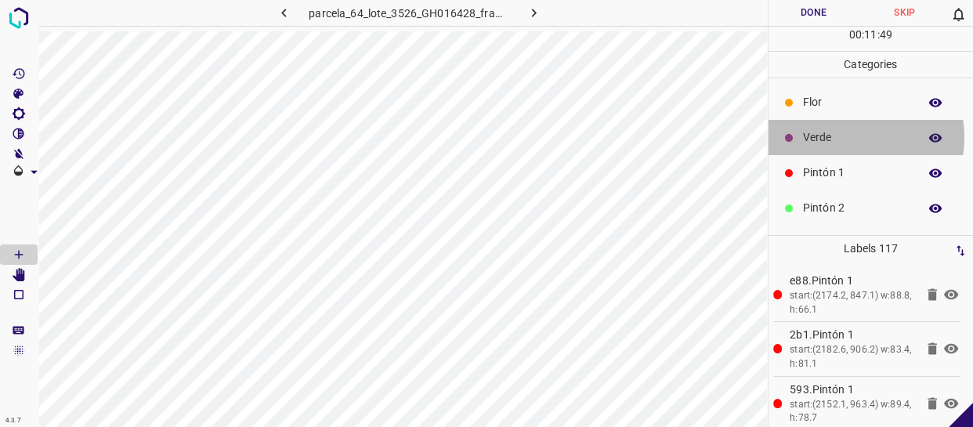
click at [845, 137] on p "Verde" at bounding box center [856, 137] width 107 height 16
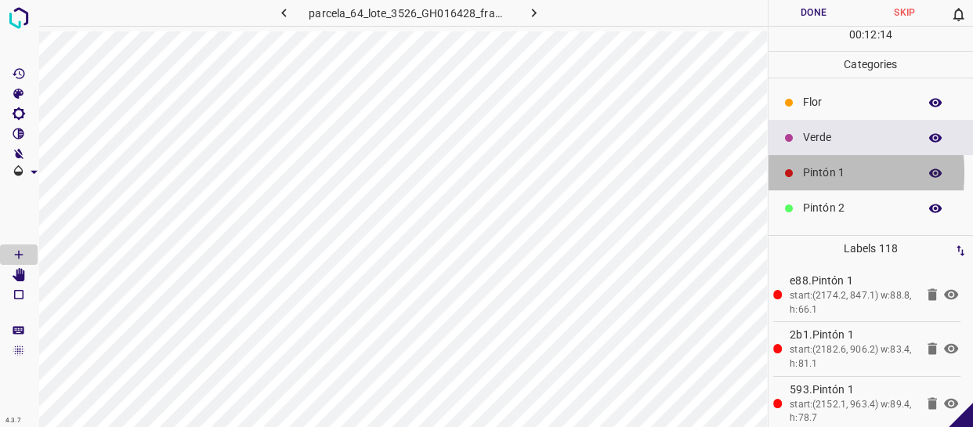
click at [785, 172] on icon at bounding box center [789, 173] width 8 height 8
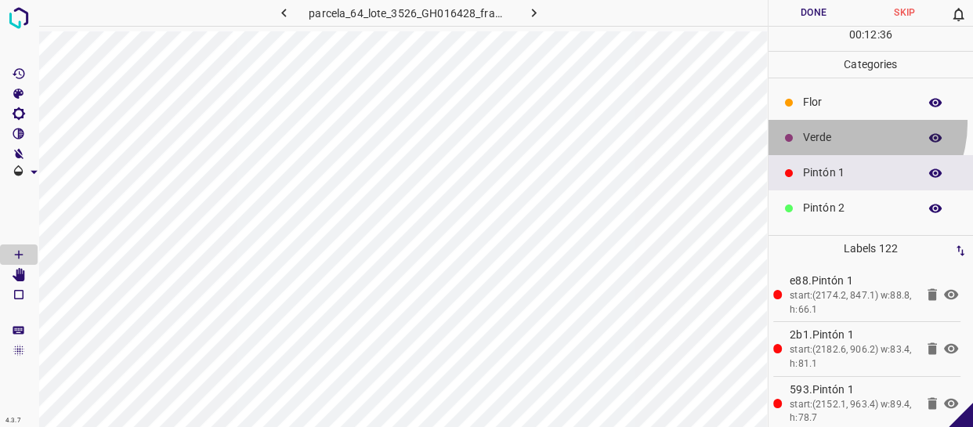
click at [846, 123] on div "Verde" at bounding box center [871, 137] width 205 height 35
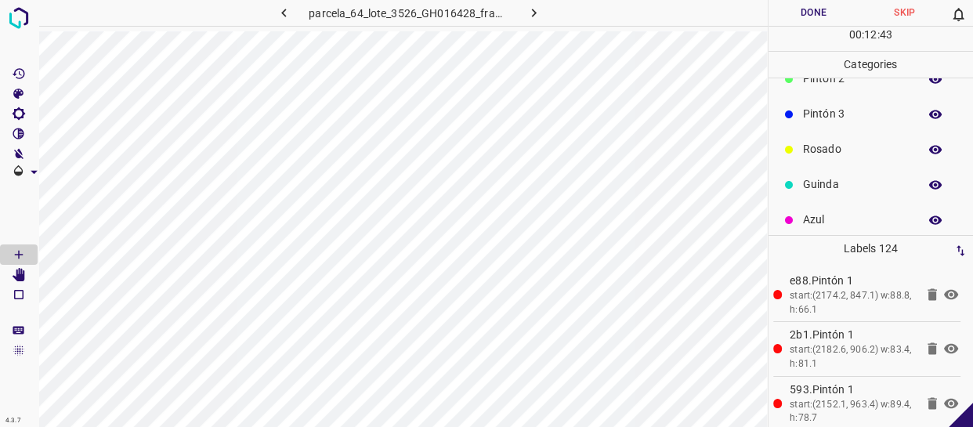
scroll to position [137, 0]
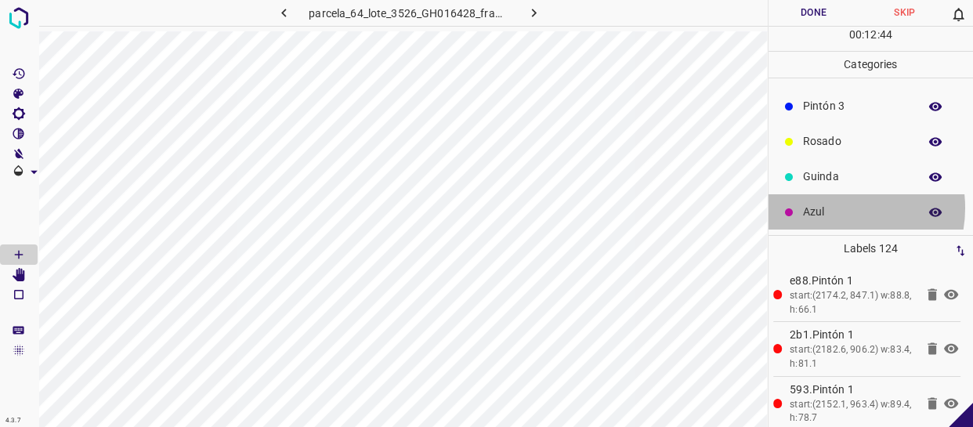
click at [835, 208] on p "Azul" at bounding box center [856, 212] width 107 height 16
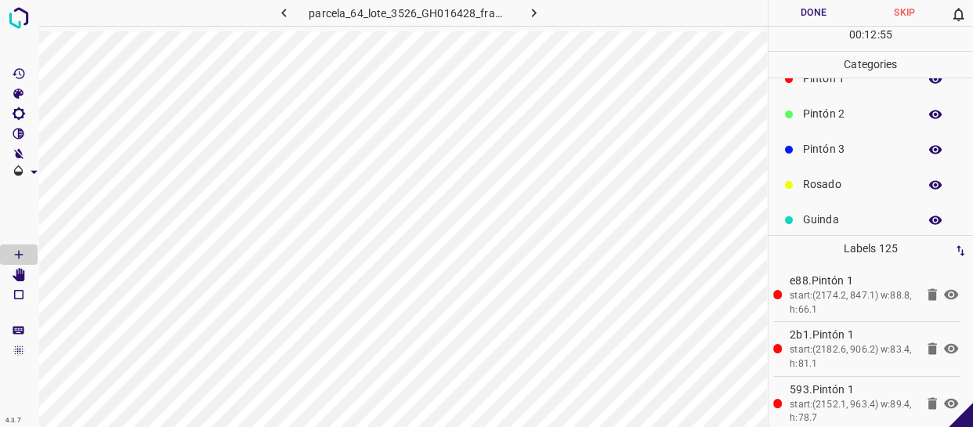
scroll to position [66, 0]
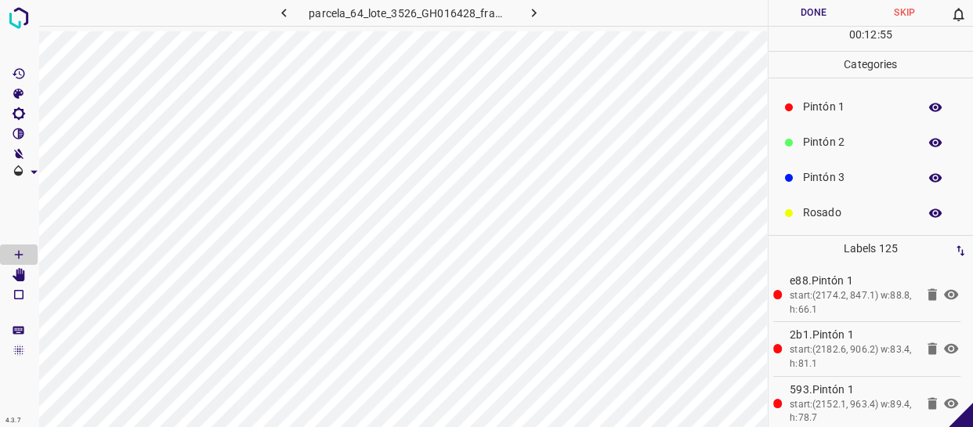
click at [827, 107] on p "Pintón 1" at bounding box center [856, 107] width 107 height 16
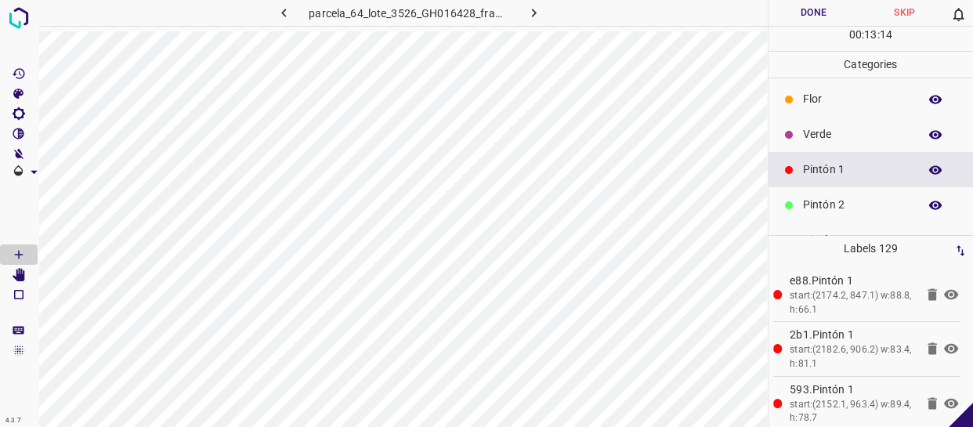
scroll to position [0, 0]
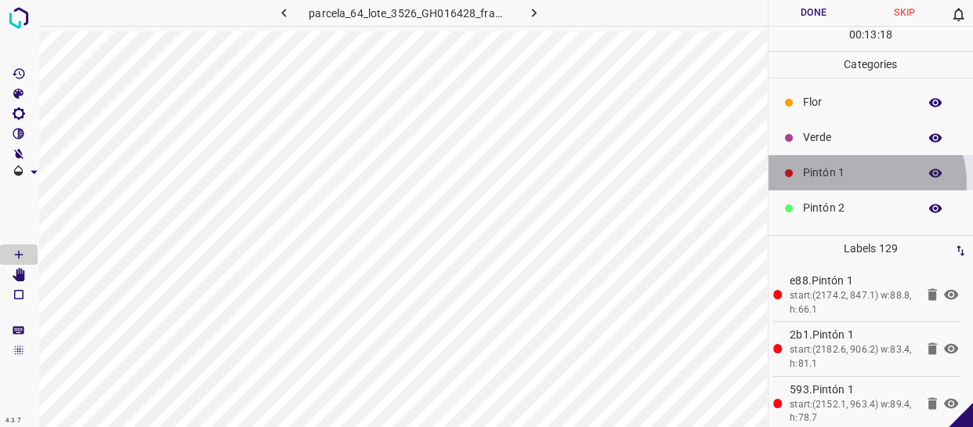
click at [854, 183] on div "Pintón 1" at bounding box center [871, 172] width 205 height 35
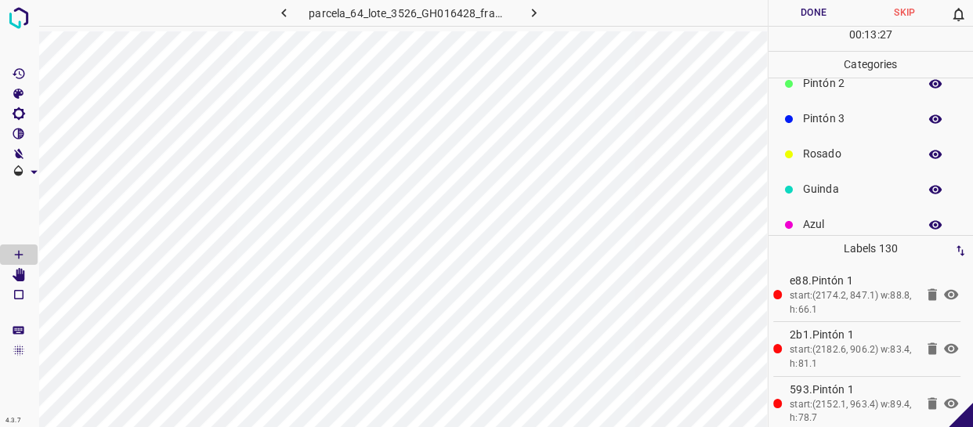
scroll to position [137, 0]
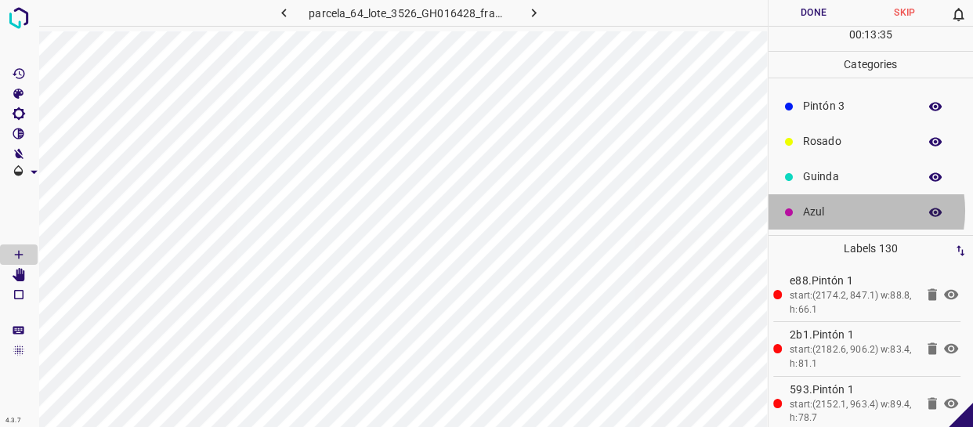
drag, startPoint x: 843, startPoint y: 211, endPoint x: 826, endPoint y: 212, distance: 17.3
click at [826, 212] on p "Azul" at bounding box center [856, 212] width 107 height 16
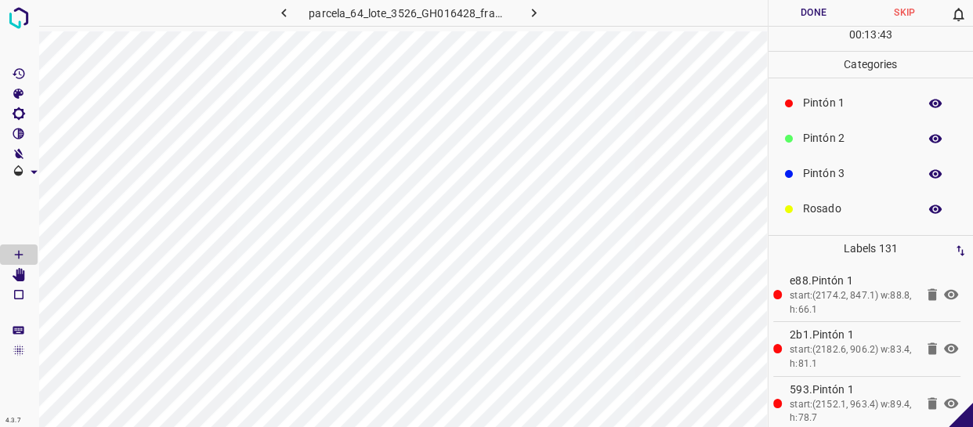
scroll to position [66, 0]
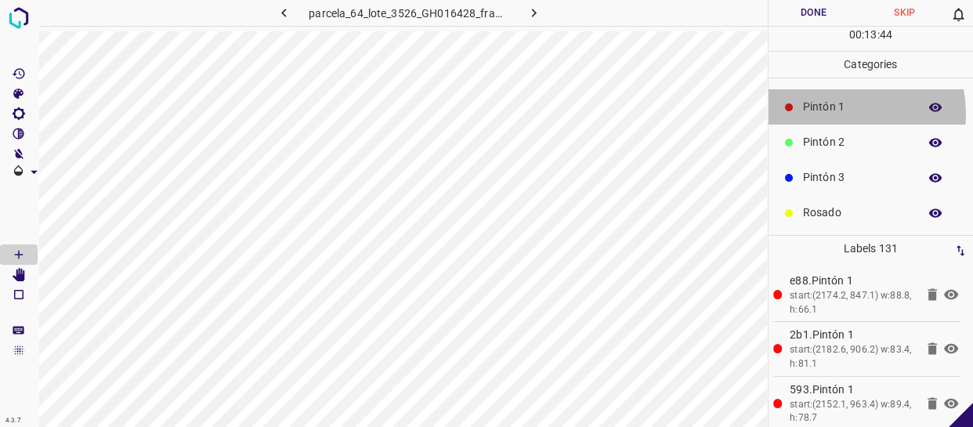
drag, startPoint x: 845, startPoint y: 113, endPoint x: 767, endPoint y: 154, distance: 88.3
click at [845, 113] on p "Pintón 1" at bounding box center [856, 107] width 107 height 16
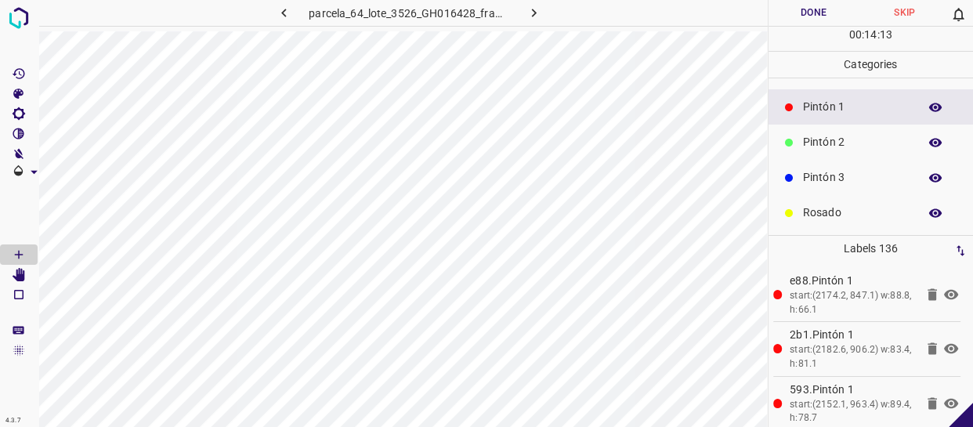
scroll to position [0, 0]
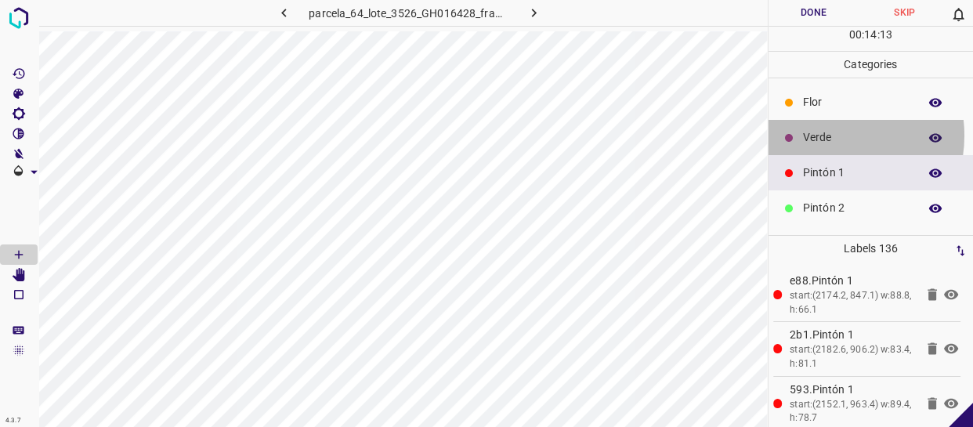
click at [831, 136] on p "Verde" at bounding box center [856, 137] width 107 height 16
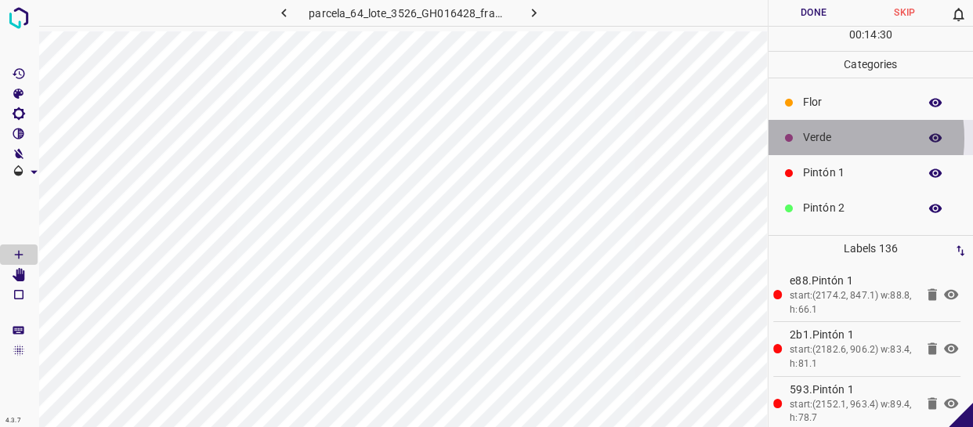
click at [814, 138] on p "Verde" at bounding box center [856, 137] width 107 height 16
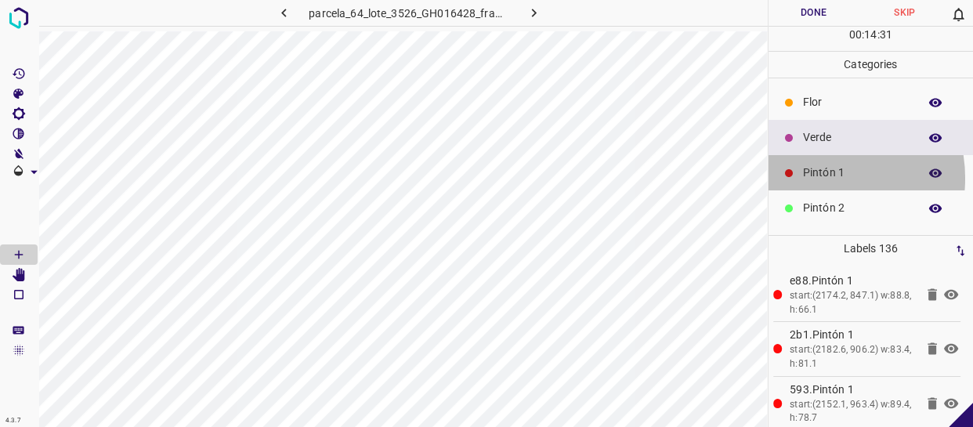
click at [814, 178] on p "Pintón 1" at bounding box center [856, 173] width 107 height 16
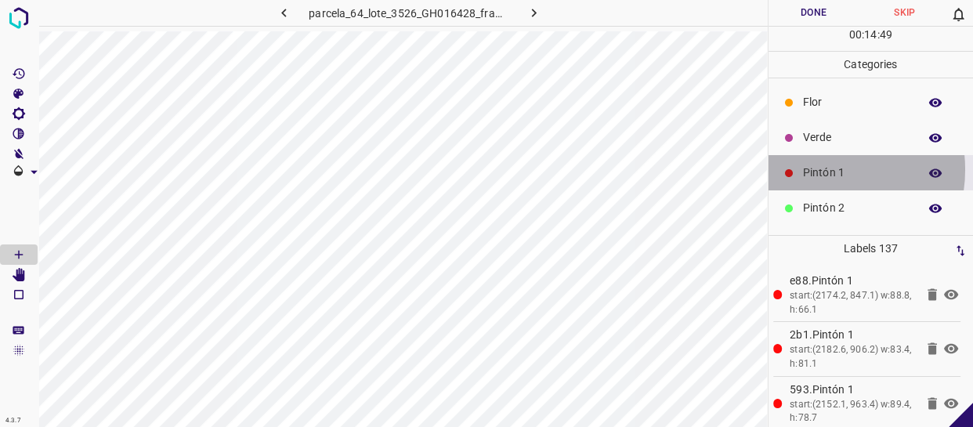
click at [814, 169] on p "Pintón 1" at bounding box center [856, 173] width 107 height 16
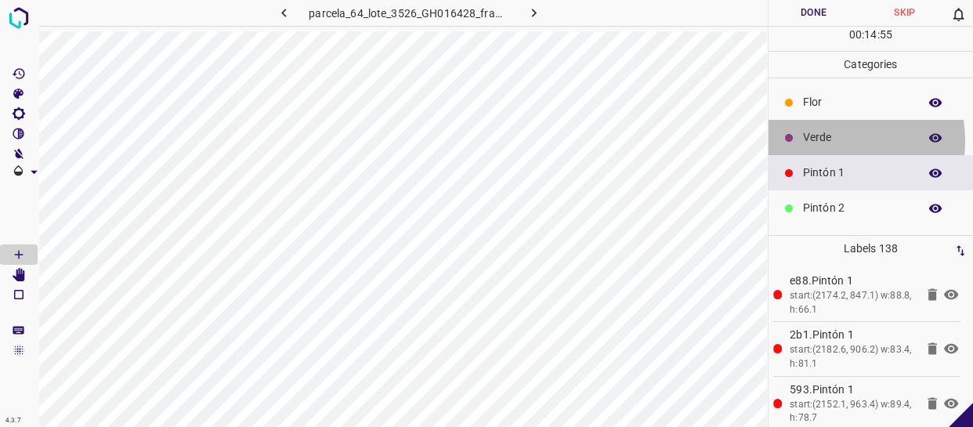
click at [832, 140] on p "Verde" at bounding box center [856, 137] width 107 height 16
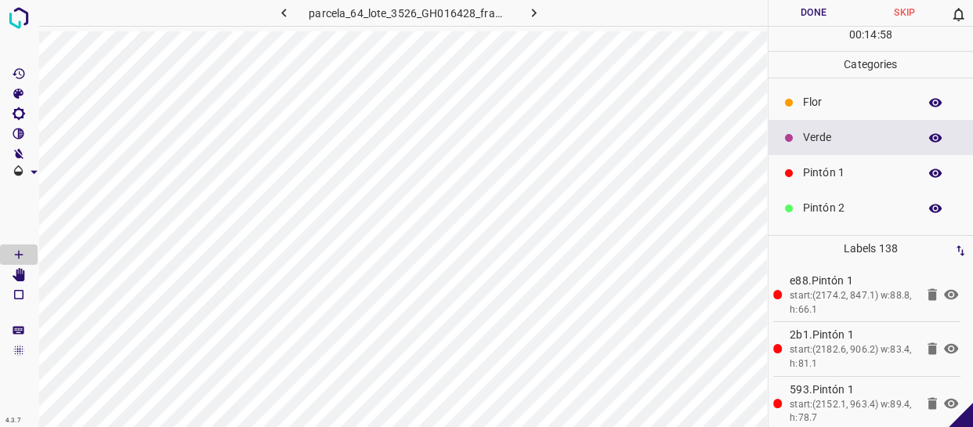
click at [865, 172] on p "Pintón 1" at bounding box center [856, 173] width 107 height 16
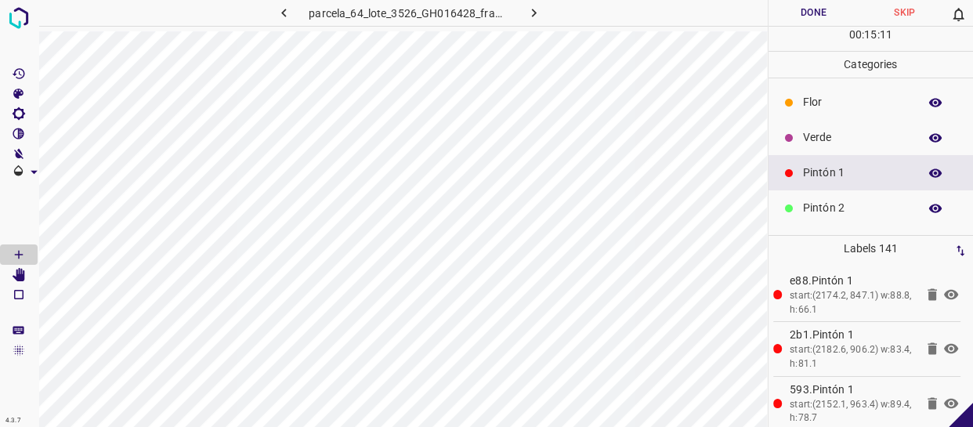
click at [831, 169] on p "Pintón 1" at bounding box center [856, 173] width 107 height 16
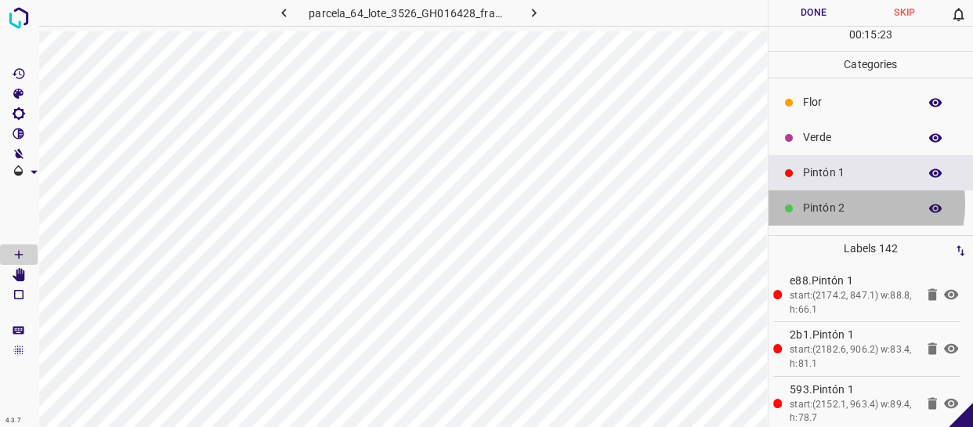
click at [832, 204] on p "Pintón 2" at bounding box center [856, 208] width 107 height 16
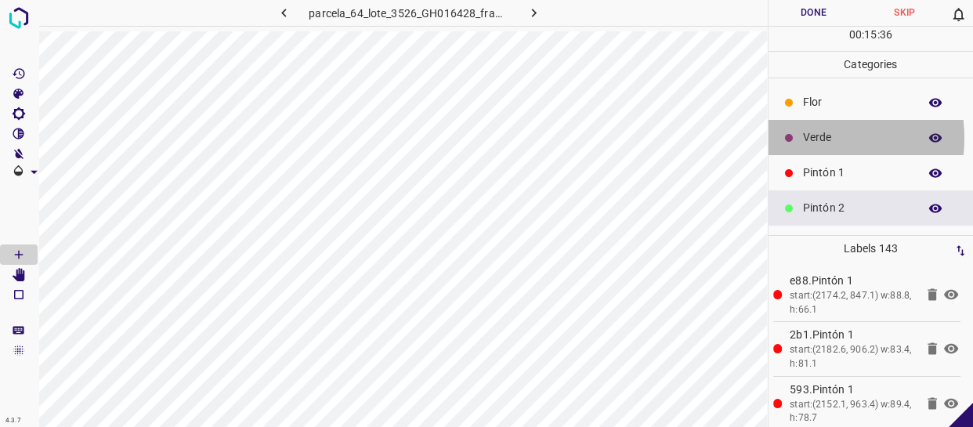
click at [803, 138] on p "Verde" at bounding box center [856, 137] width 107 height 16
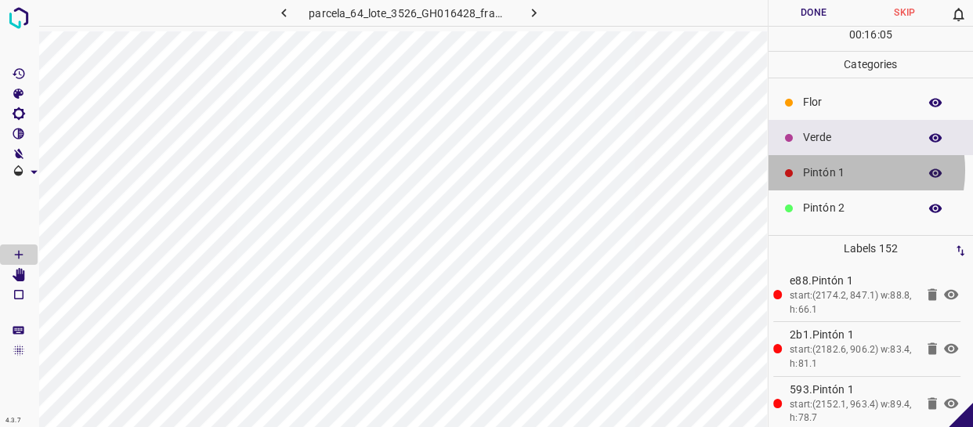
click at [832, 168] on p "Pintón 1" at bounding box center [856, 173] width 107 height 16
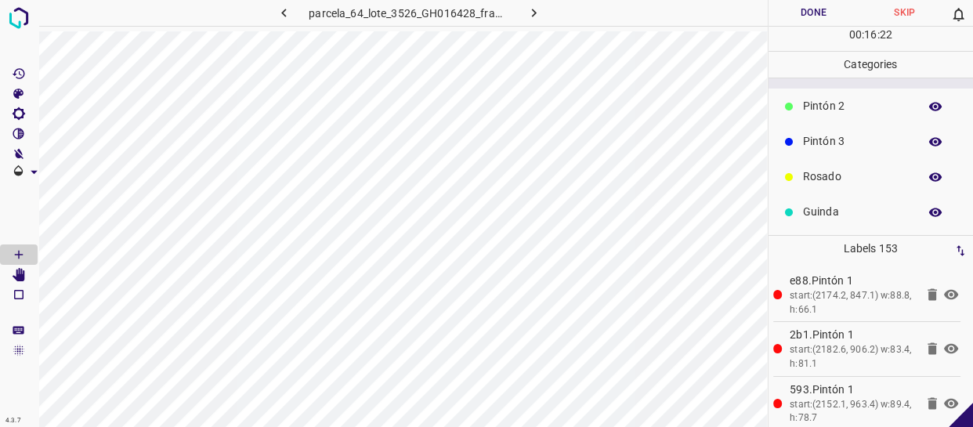
scroll to position [137, 0]
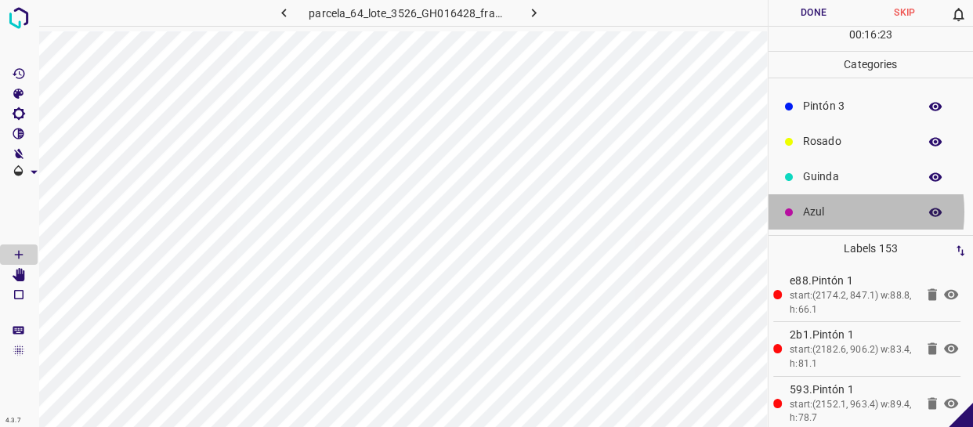
click at [816, 212] on p "Azul" at bounding box center [856, 212] width 107 height 16
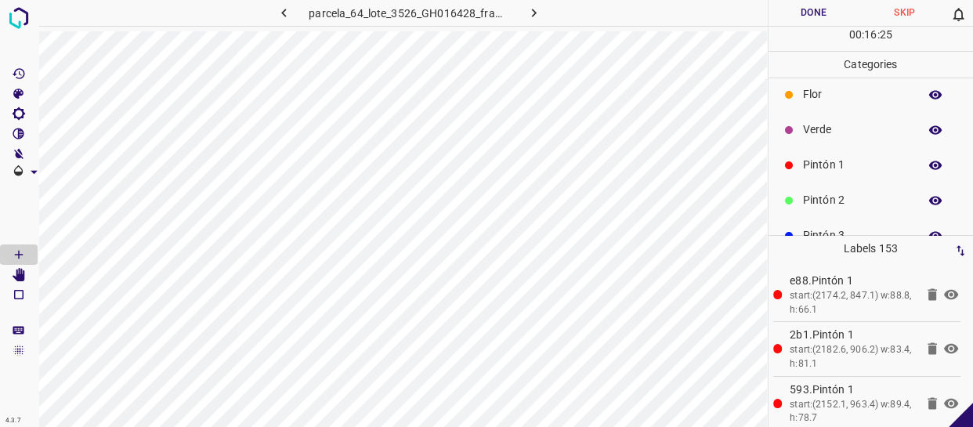
scroll to position [0, 0]
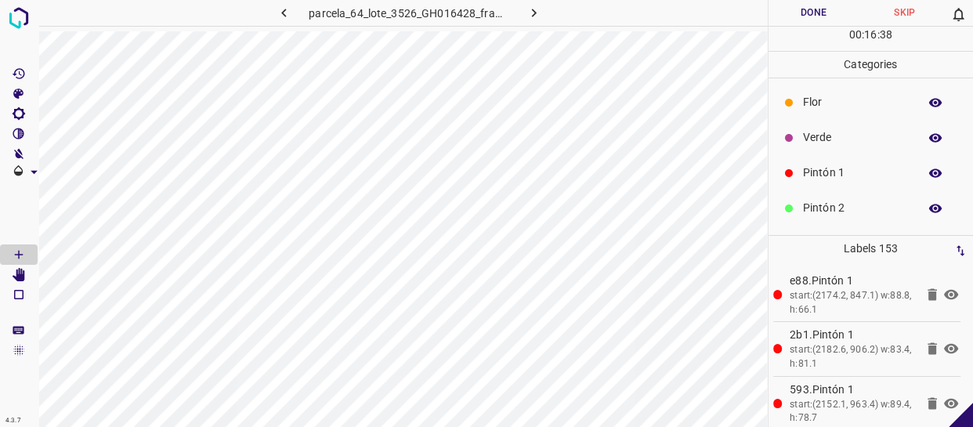
click at [831, 132] on p "Verde" at bounding box center [856, 137] width 107 height 16
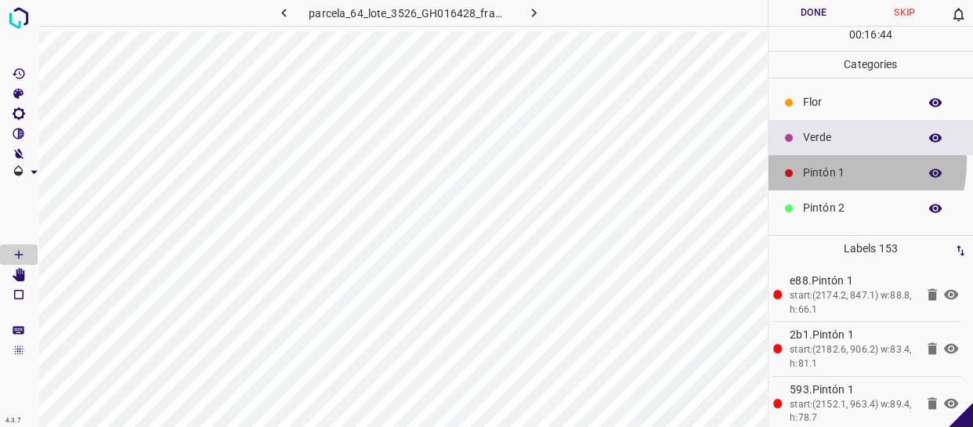
click at [813, 164] on div "Pintón 1" at bounding box center [871, 172] width 205 height 35
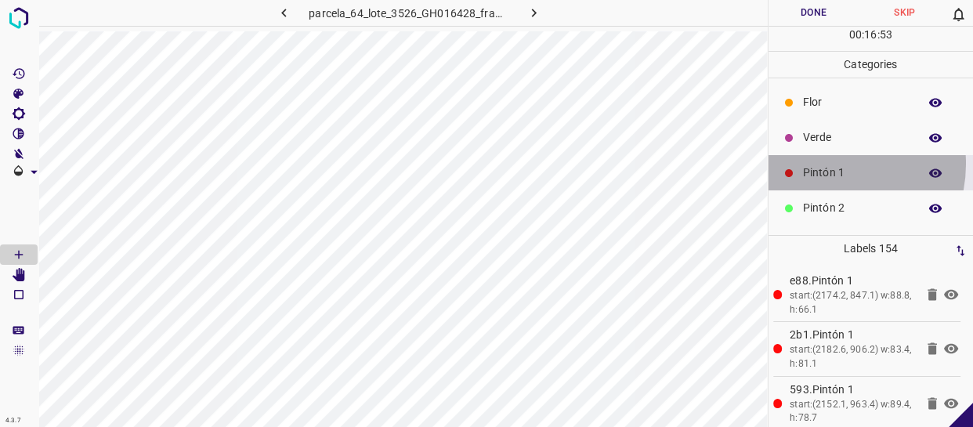
click at [823, 164] on div "Pintón 1" at bounding box center [871, 172] width 205 height 35
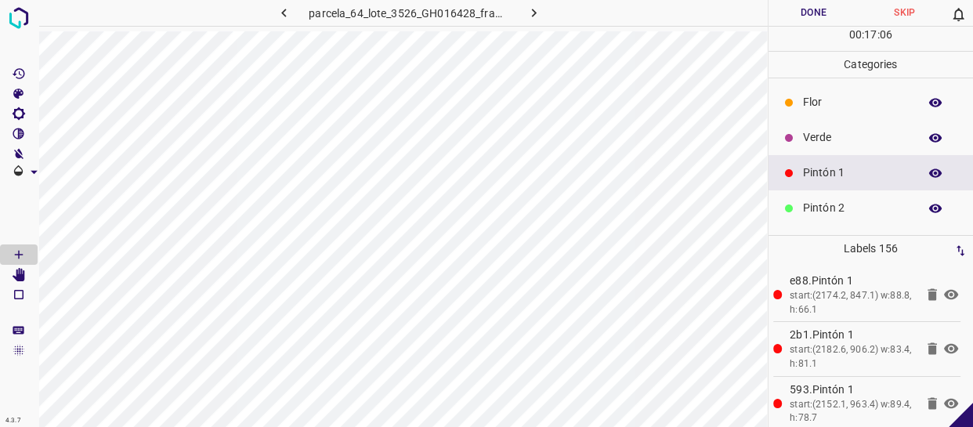
drag, startPoint x: 839, startPoint y: 169, endPoint x: 828, endPoint y: 176, distance: 13.0
click at [828, 176] on p "Pintón 1" at bounding box center [856, 173] width 107 height 16
click at [823, 196] on div "Pintón 2" at bounding box center [871, 207] width 205 height 35
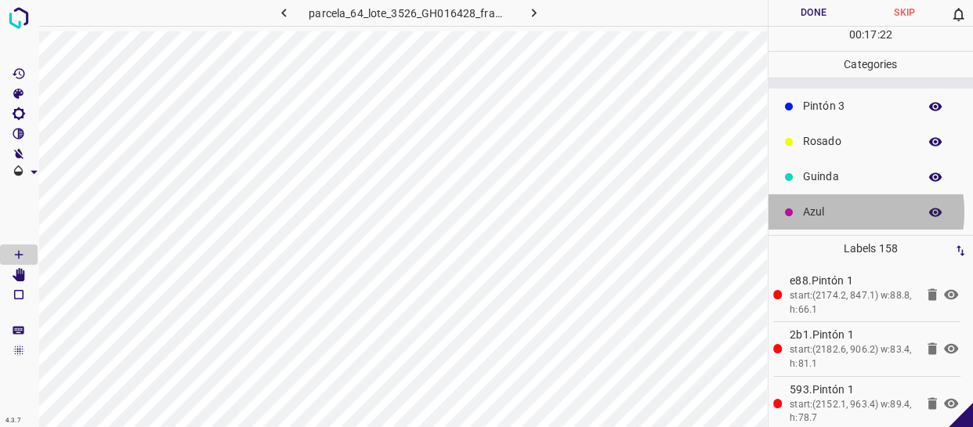
click at [837, 212] on p "Azul" at bounding box center [856, 212] width 107 height 16
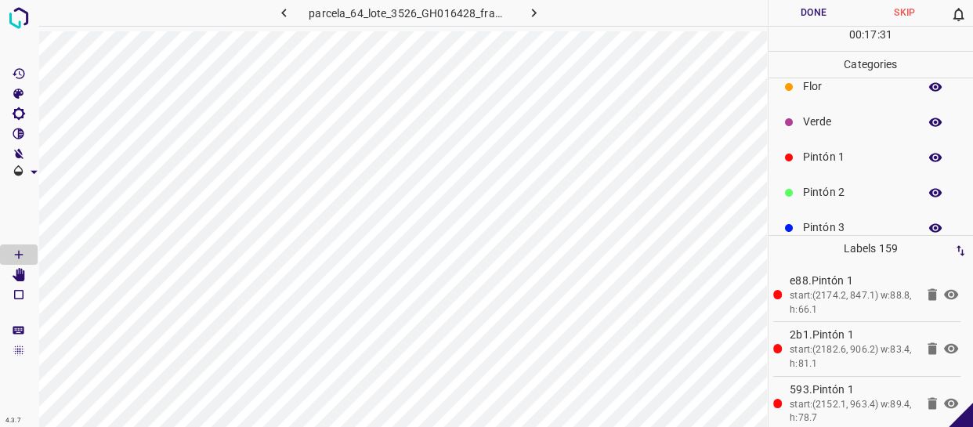
scroll to position [0, 0]
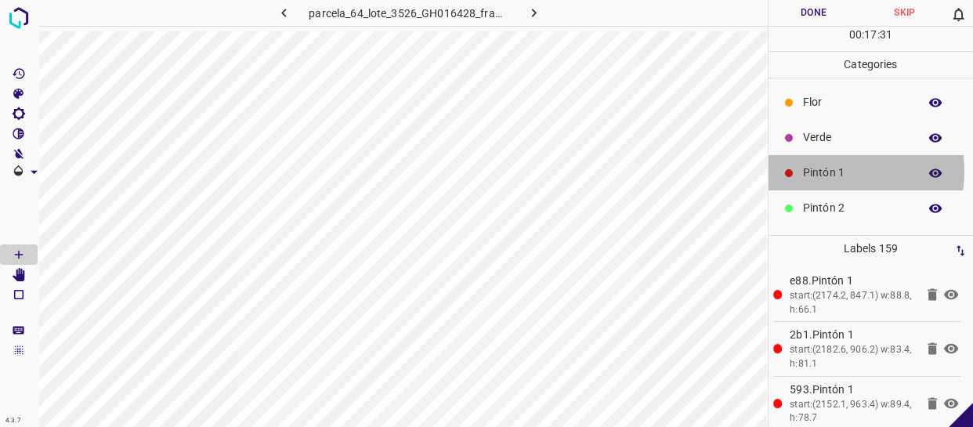
click at [823, 171] on p "Pintón 1" at bounding box center [856, 173] width 107 height 16
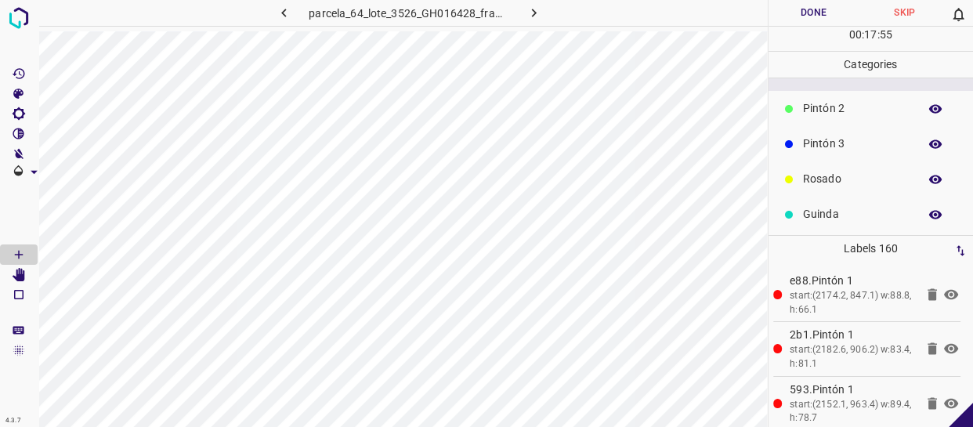
scroll to position [137, 0]
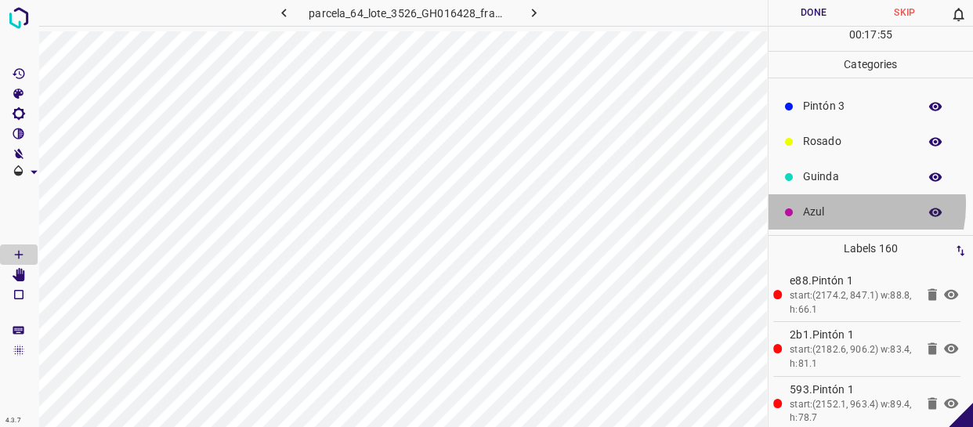
click at [835, 205] on p "Azul" at bounding box center [856, 212] width 107 height 16
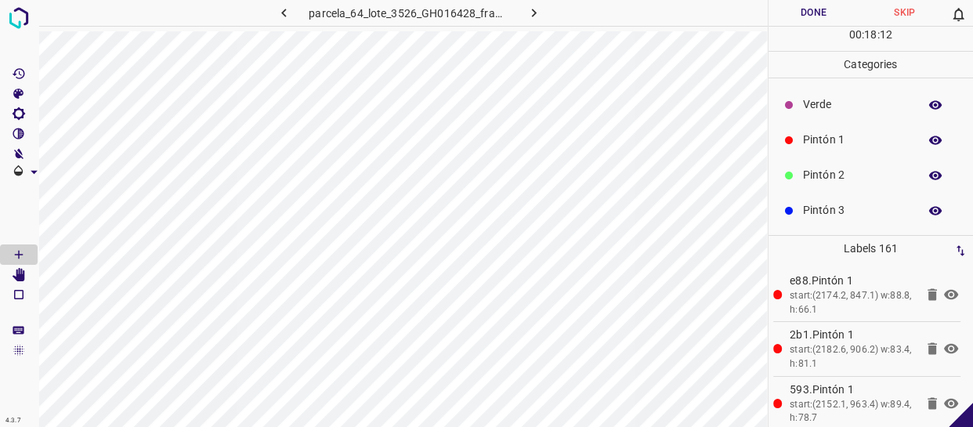
scroll to position [0, 0]
click at [838, 168] on p "Pintón 1" at bounding box center [856, 173] width 107 height 16
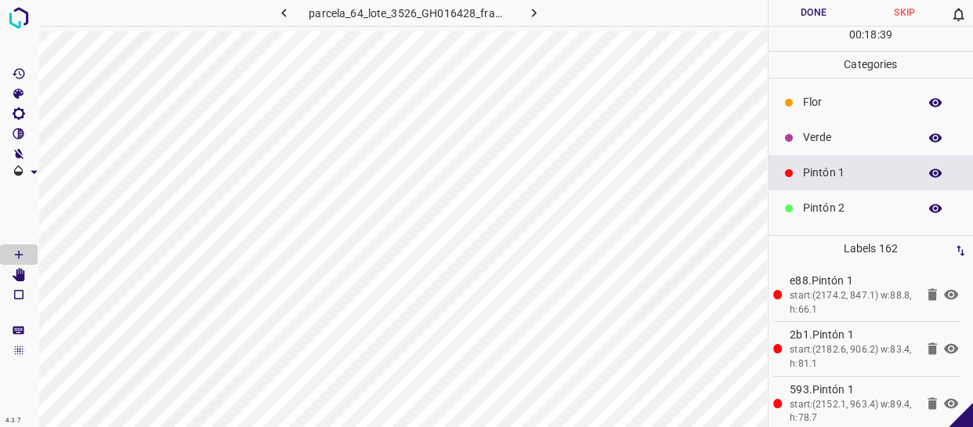
click at [848, 168] on p "Pintón 1" at bounding box center [856, 173] width 107 height 16
click at [862, 139] on p "Verde" at bounding box center [856, 137] width 107 height 16
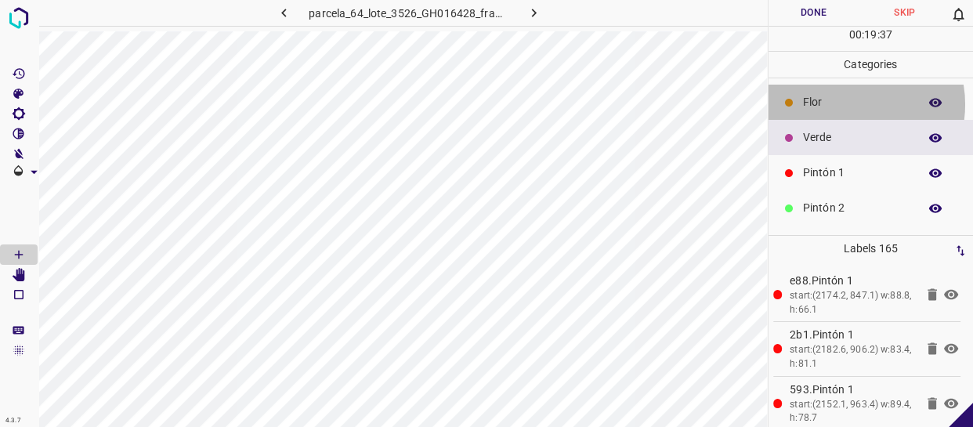
click at [842, 104] on p "Flor" at bounding box center [856, 102] width 107 height 16
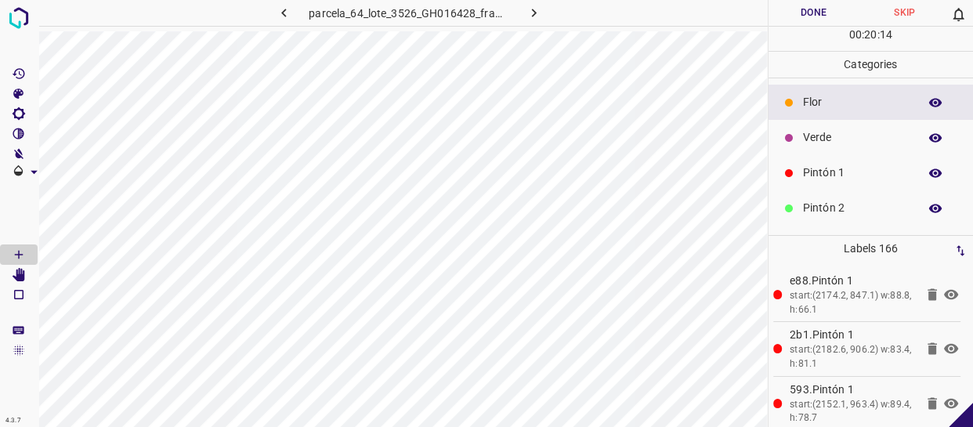
click at [829, 12] on button "Done" at bounding box center [814, 13] width 91 height 26
drag, startPoint x: 849, startPoint y: 171, endPoint x: 816, endPoint y: 171, distance: 32.9
click at [816, 171] on p "Pintón 1" at bounding box center [856, 173] width 107 height 16
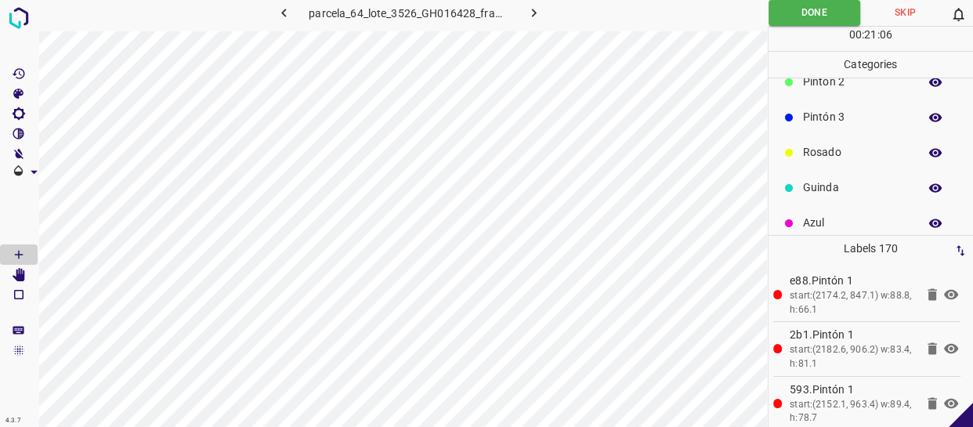
scroll to position [137, 0]
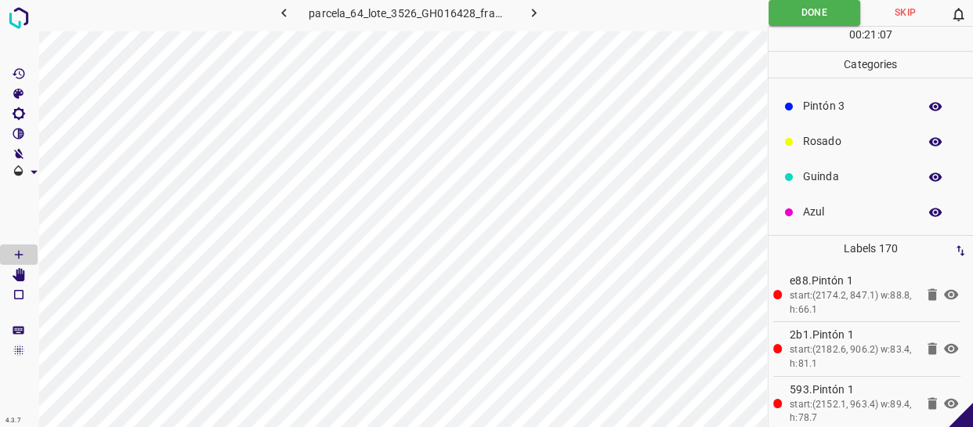
click at [813, 219] on div "Azul" at bounding box center [871, 211] width 205 height 35
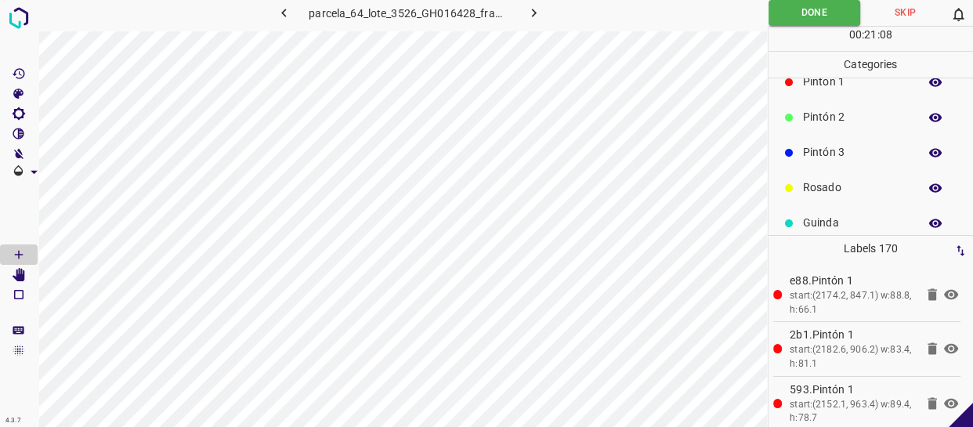
scroll to position [66, 0]
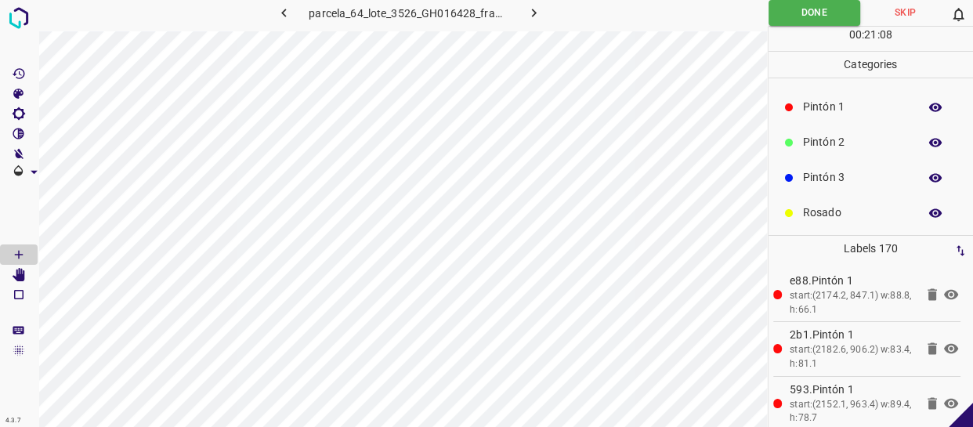
click at [846, 183] on p "Pintón 3" at bounding box center [856, 177] width 107 height 16
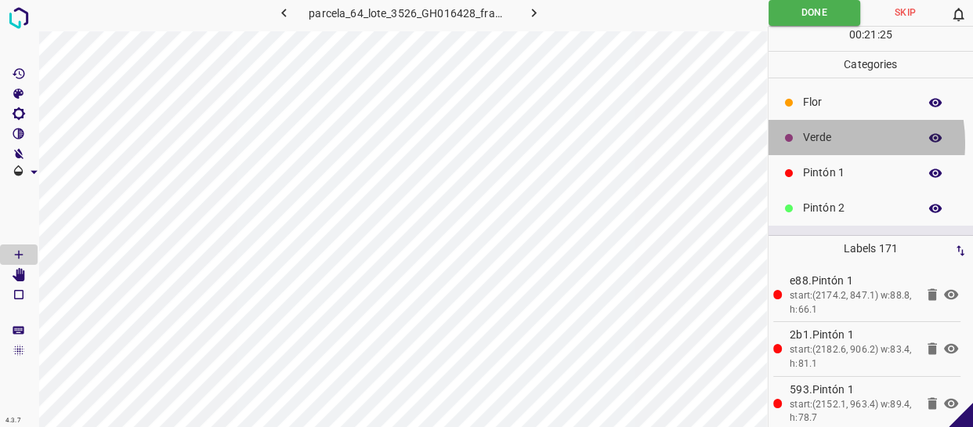
click at [810, 143] on p "Verde" at bounding box center [856, 137] width 107 height 16
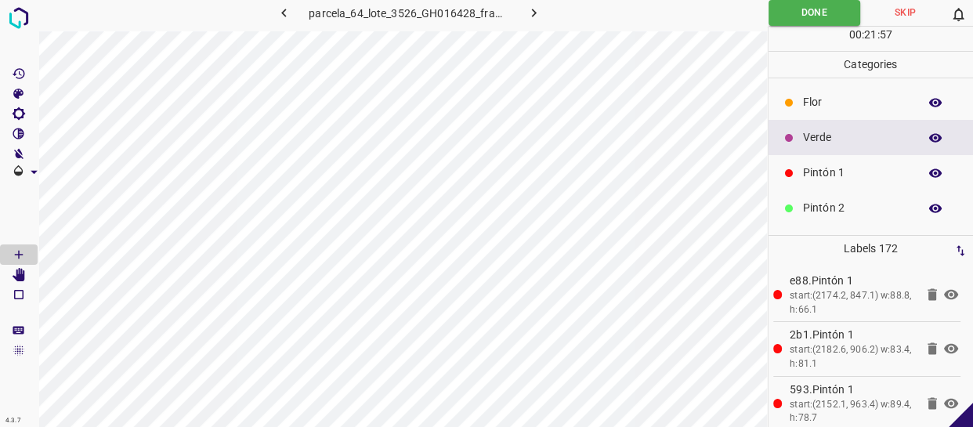
click at [832, 133] on p "Verde" at bounding box center [856, 137] width 107 height 16
click at [848, 165] on p "Pintón 1" at bounding box center [856, 173] width 107 height 16
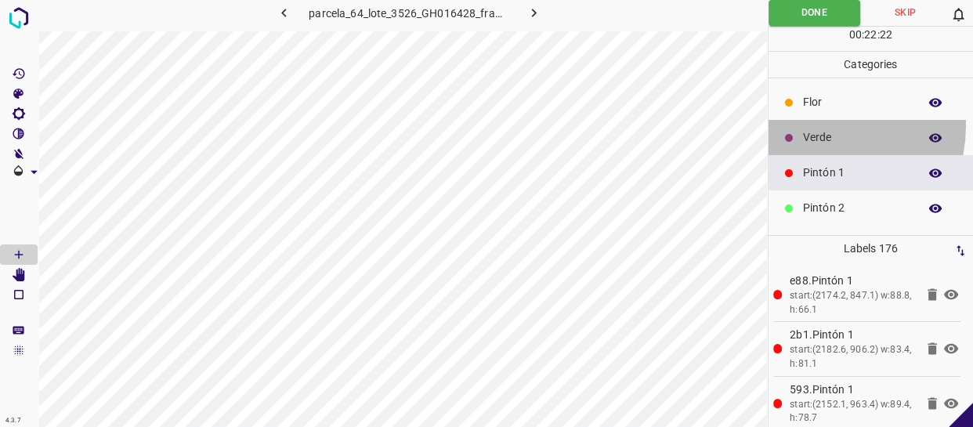
click at [809, 125] on div "Verde" at bounding box center [871, 137] width 205 height 35
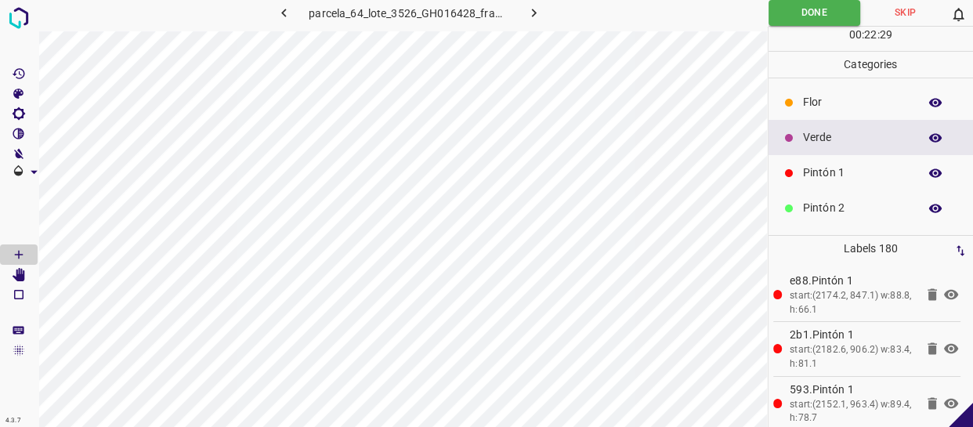
click at [831, 104] on p "Flor" at bounding box center [856, 102] width 107 height 16
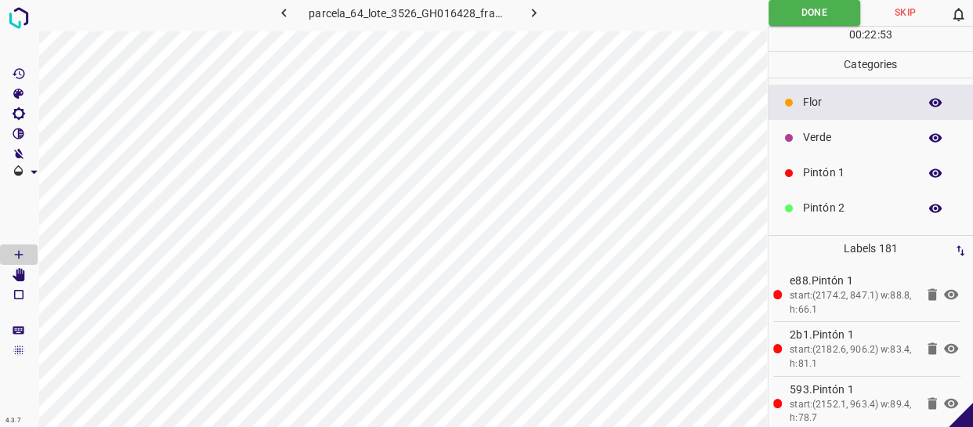
click at [821, 136] on p "Verde" at bounding box center [856, 137] width 107 height 16
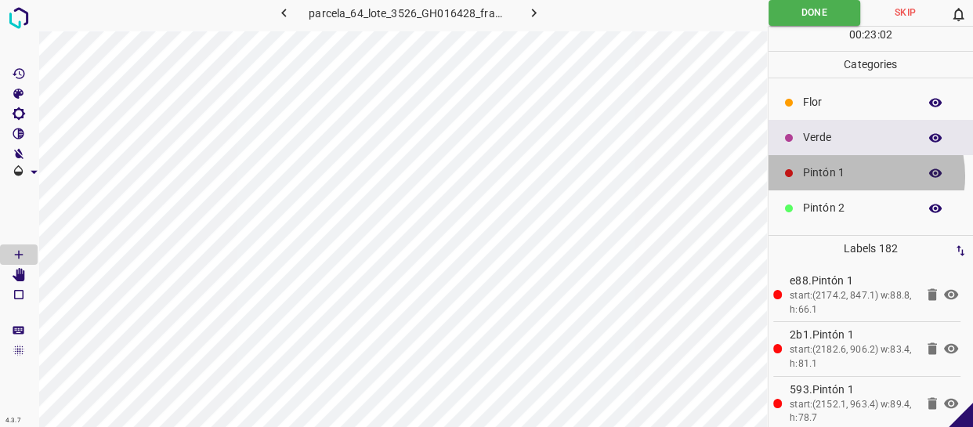
click at [849, 176] on p "Pintón 1" at bounding box center [856, 173] width 107 height 16
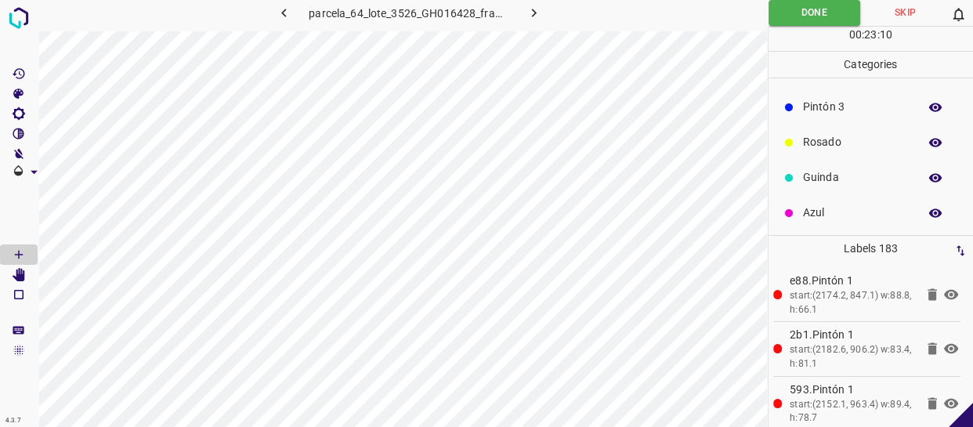
scroll to position [137, 0]
click at [855, 172] on p "Guinda" at bounding box center [856, 176] width 107 height 16
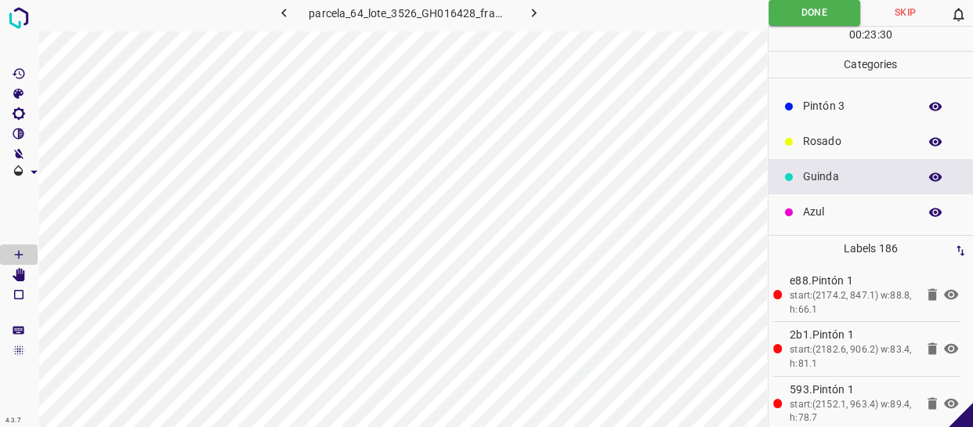
scroll to position [0, 0]
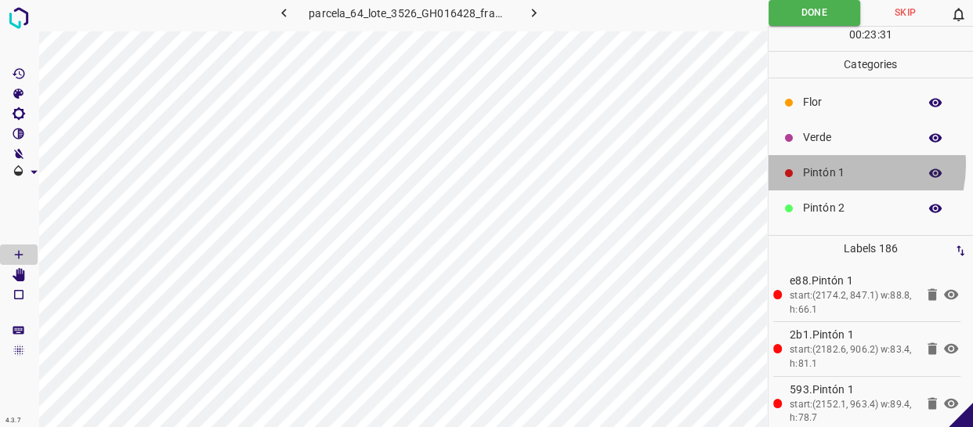
click at [838, 165] on p "Pintón 1" at bounding box center [856, 173] width 107 height 16
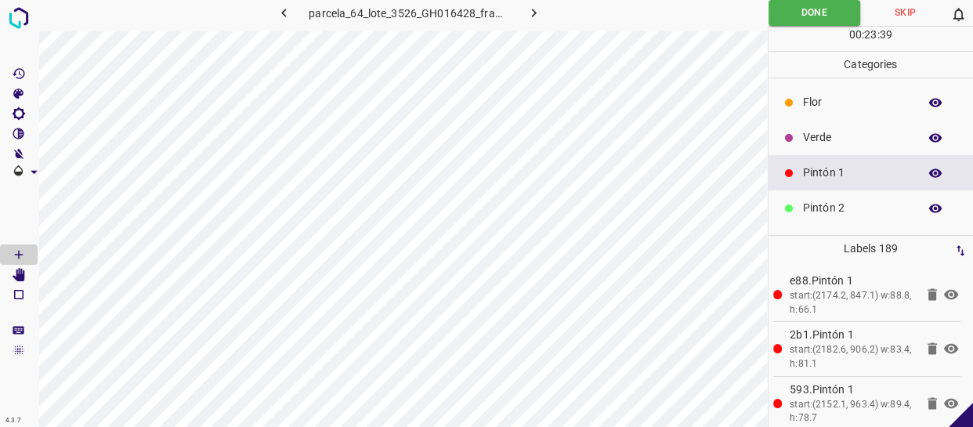
click at [849, 143] on p "Verde" at bounding box center [856, 137] width 107 height 16
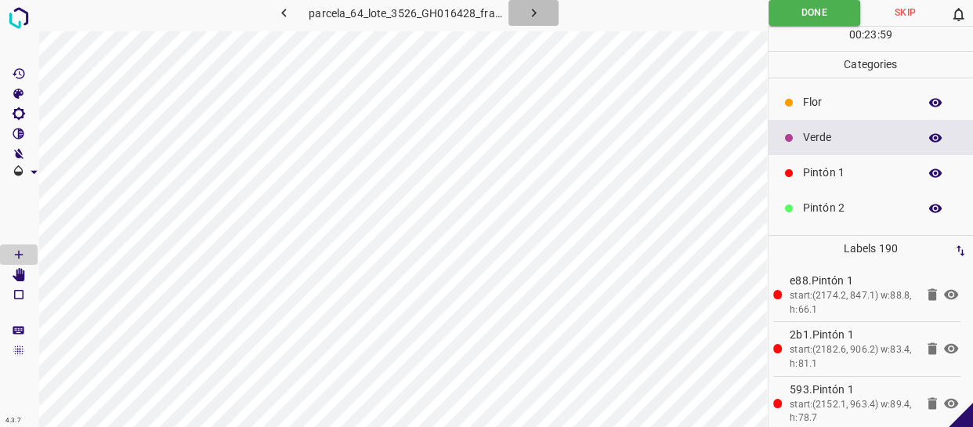
click at [530, 16] on icon "button" at bounding box center [534, 13] width 16 height 16
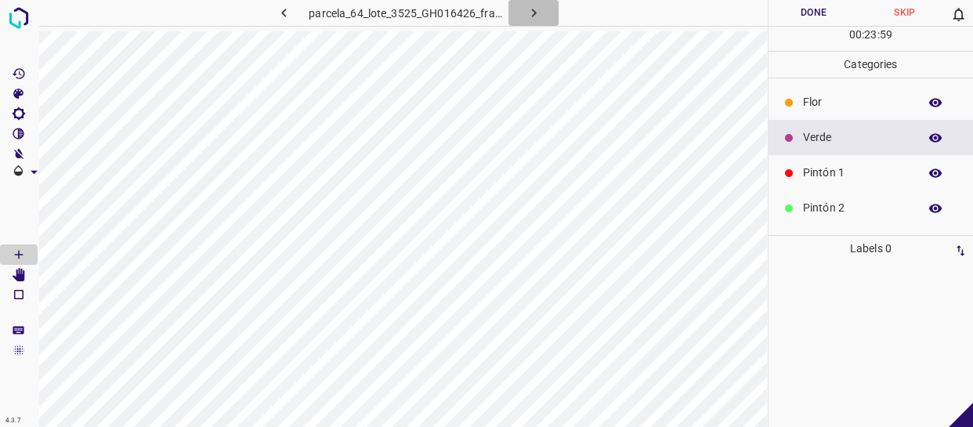
click at [537, 9] on icon "button" at bounding box center [534, 13] width 16 height 16
click at [856, 90] on div "Flor" at bounding box center [871, 102] width 205 height 35
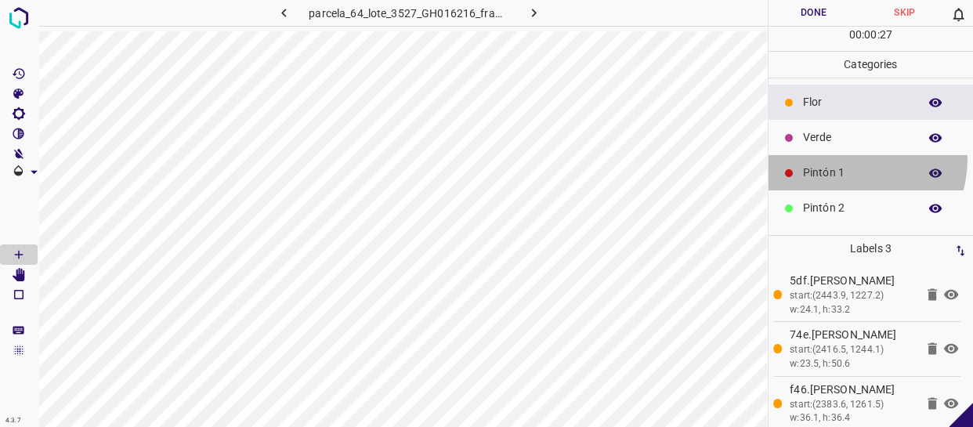
click at [843, 158] on div "Pintón 1" at bounding box center [871, 172] width 205 height 35
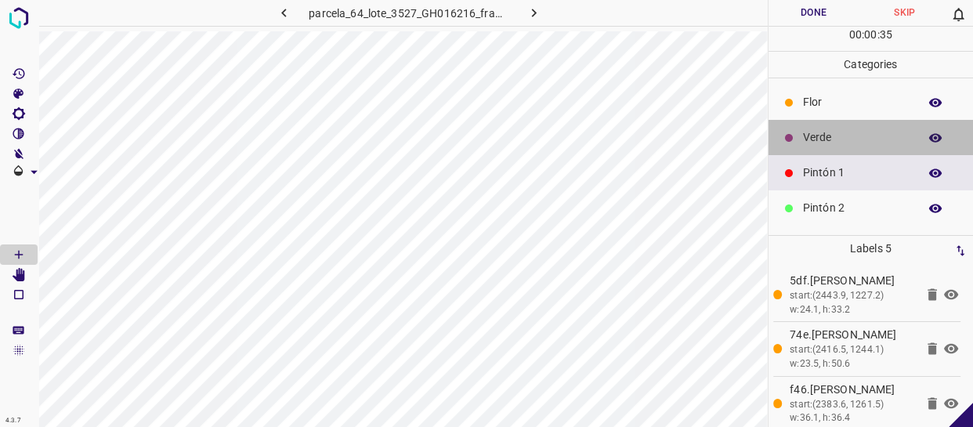
click at [874, 144] on p "Verde" at bounding box center [856, 137] width 107 height 16
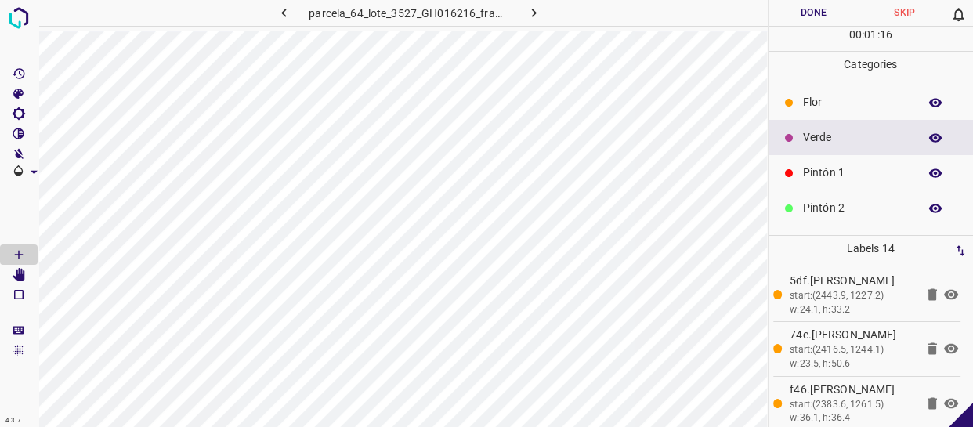
click at [842, 197] on div "Pintón 2" at bounding box center [871, 207] width 205 height 35
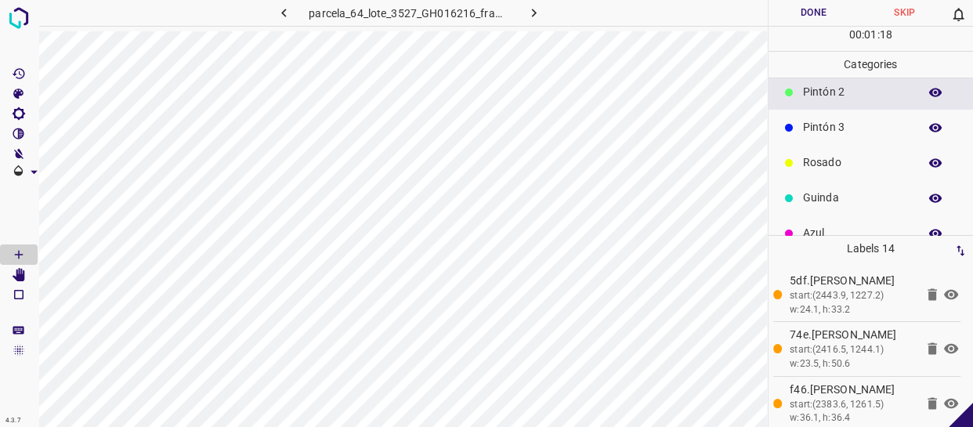
scroll to position [137, 0]
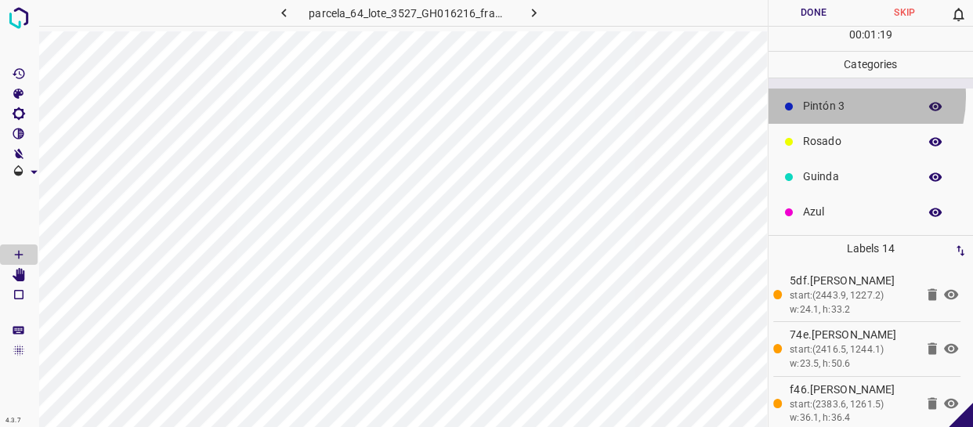
click at [836, 96] on div "Pintón 3" at bounding box center [871, 106] width 205 height 35
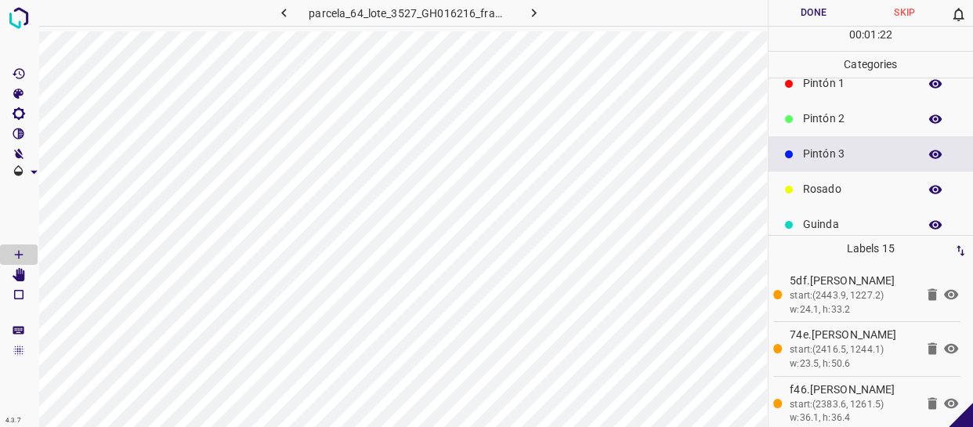
scroll to position [66, 0]
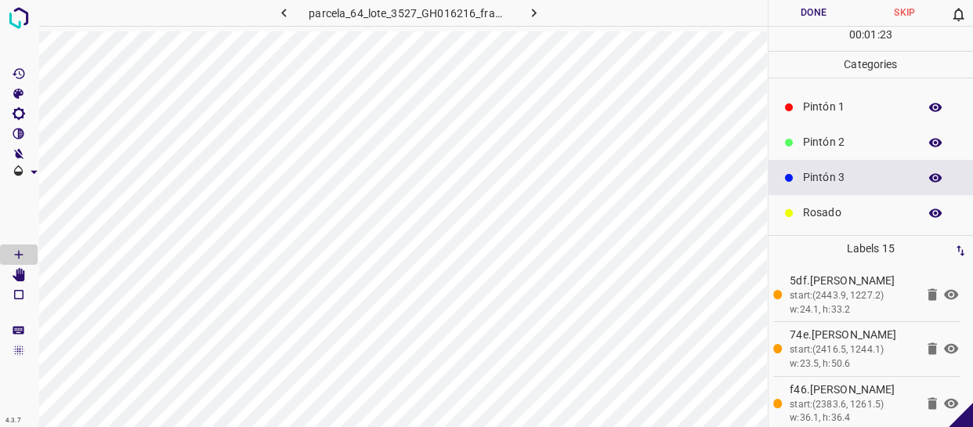
click at [845, 141] on p "Pintón 2" at bounding box center [856, 142] width 107 height 16
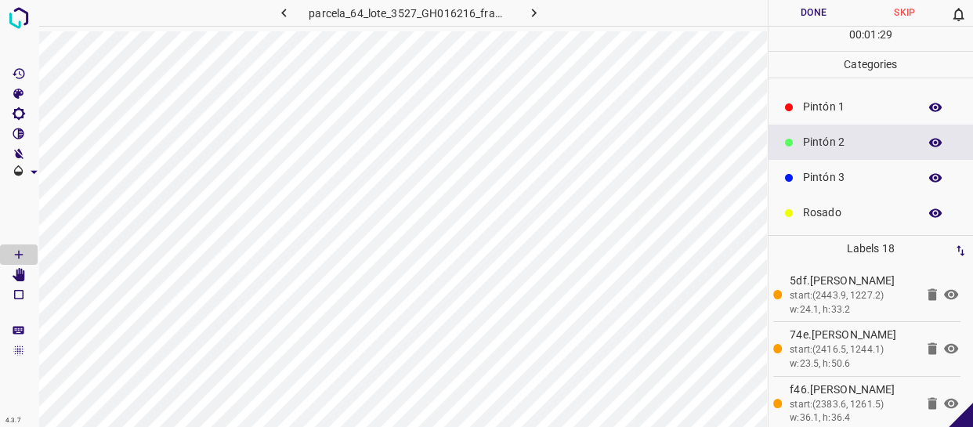
scroll to position [137, 0]
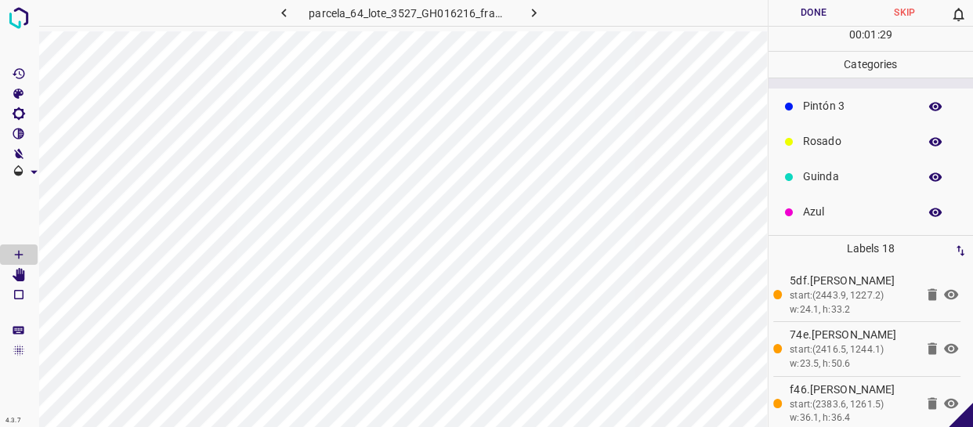
drag, startPoint x: 849, startPoint y: 206, endPoint x: 802, endPoint y: 219, distance: 48.9
click at [847, 208] on p "Azul" at bounding box center [856, 212] width 107 height 16
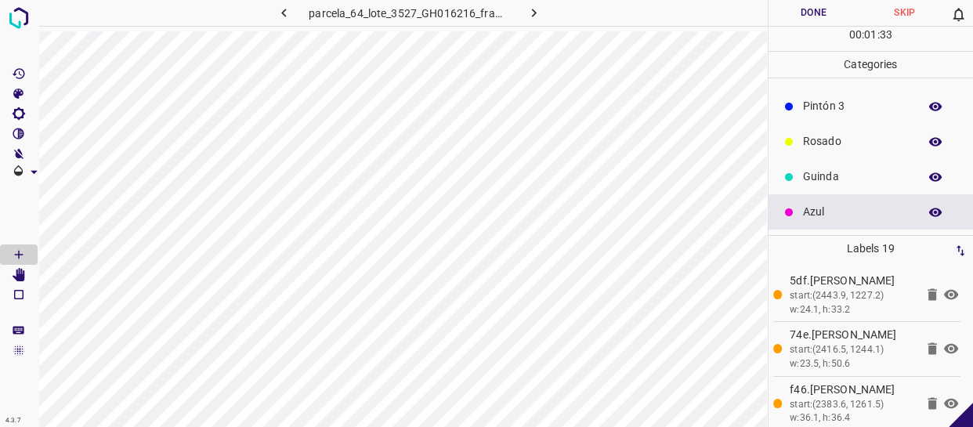
scroll to position [0, 0]
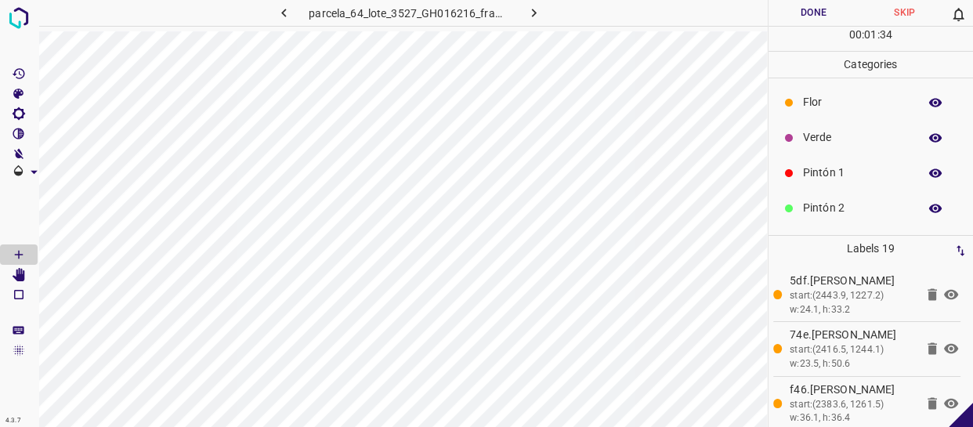
drag, startPoint x: 843, startPoint y: 166, endPoint x: 785, endPoint y: 143, distance: 62.3
click at [842, 166] on p "Pintón 1" at bounding box center [856, 173] width 107 height 16
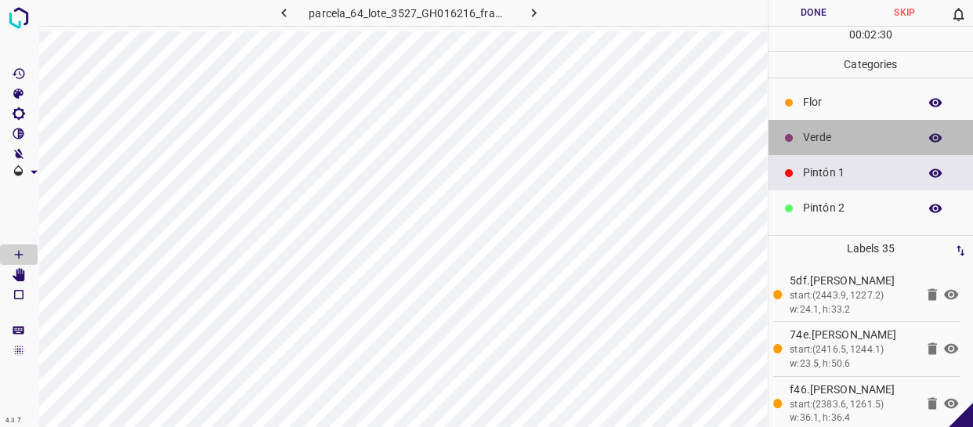
click at [892, 129] on p "Verde" at bounding box center [856, 137] width 107 height 16
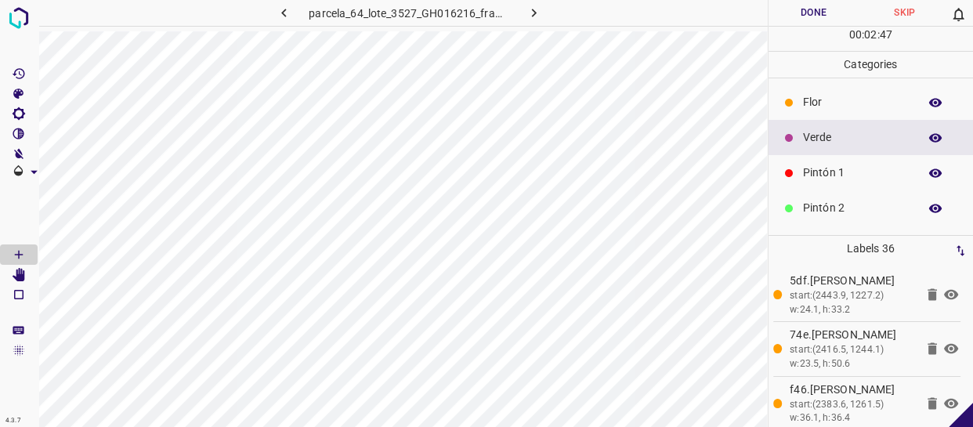
click at [846, 91] on div "Flor" at bounding box center [871, 102] width 205 height 35
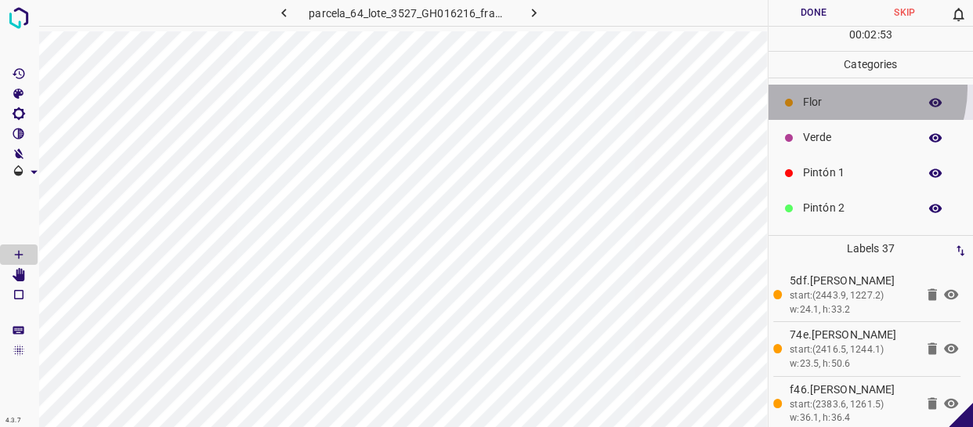
click at [841, 88] on div "Flor" at bounding box center [871, 102] width 205 height 35
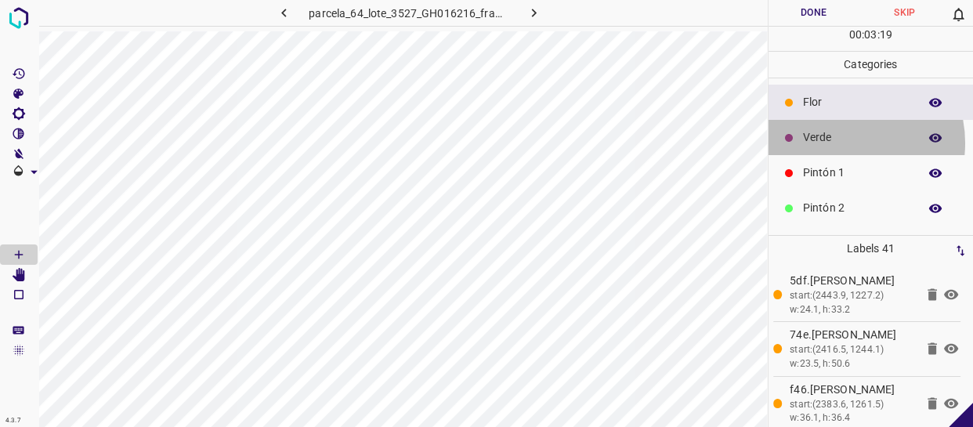
drag, startPoint x: 840, startPoint y: 143, endPoint x: 780, endPoint y: 141, distance: 60.4
click at [838, 143] on p "Verde" at bounding box center [856, 137] width 107 height 16
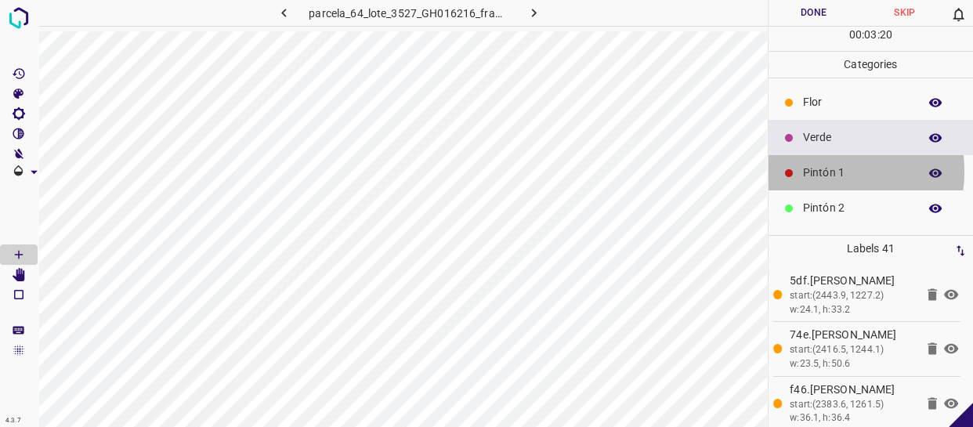
click at [810, 171] on p "Pintón 1" at bounding box center [856, 173] width 107 height 16
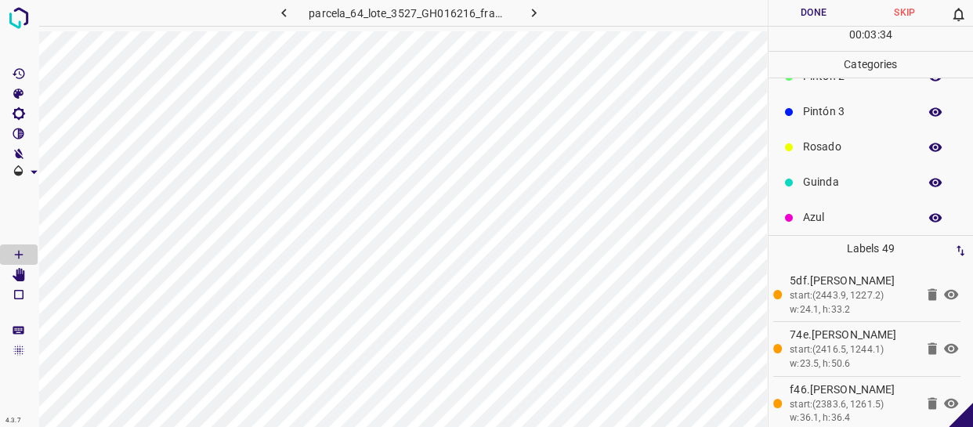
scroll to position [137, 0]
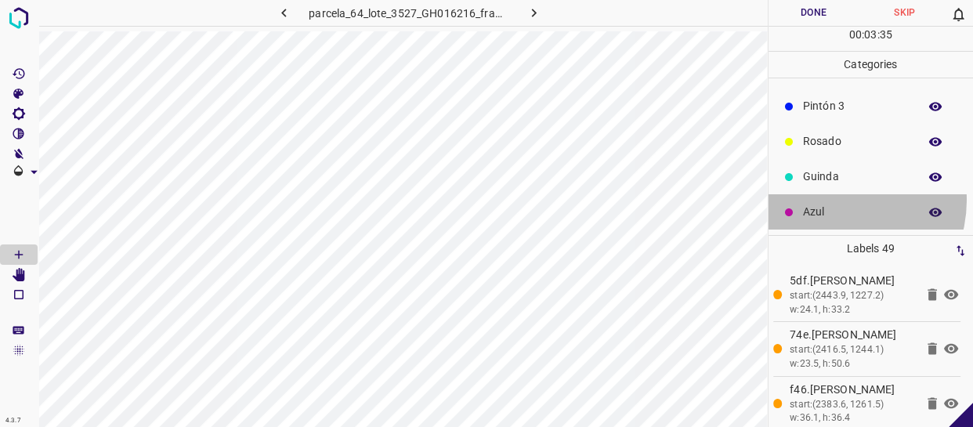
click at [835, 200] on div "Azul" at bounding box center [871, 211] width 205 height 35
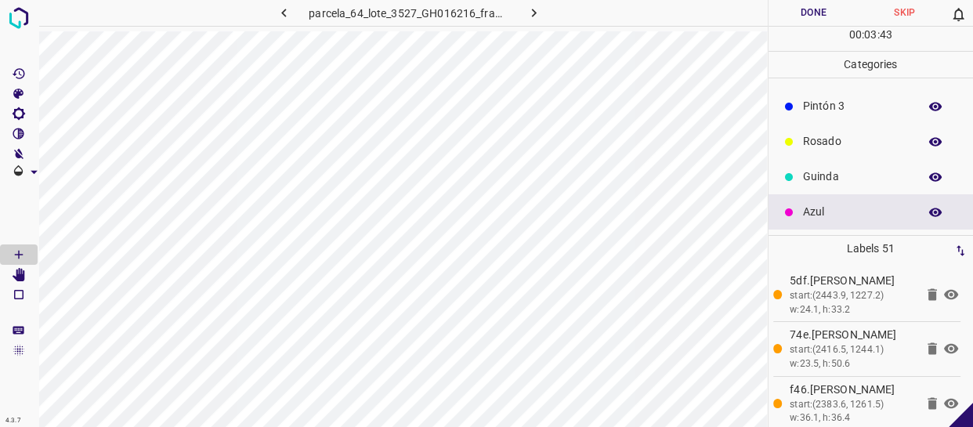
scroll to position [0, 0]
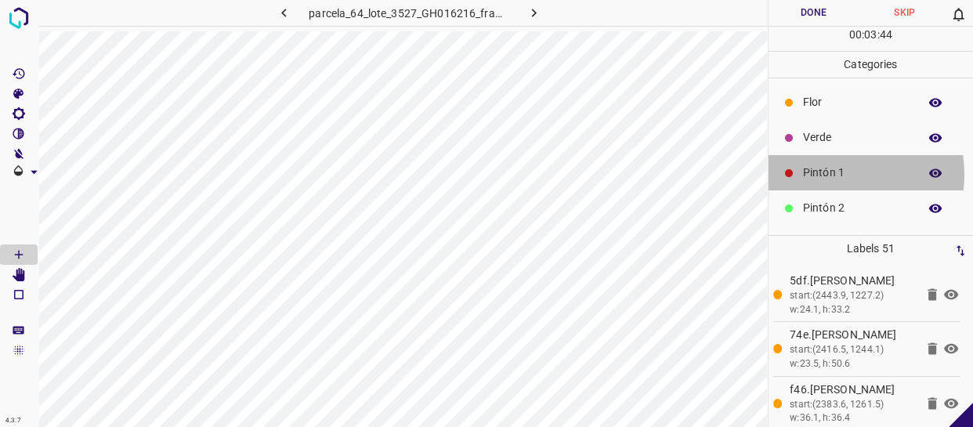
drag, startPoint x: 831, startPoint y: 174, endPoint x: 809, endPoint y: 165, distance: 24.6
click at [831, 174] on p "Pintón 1" at bounding box center [856, 173] width 107 height 16
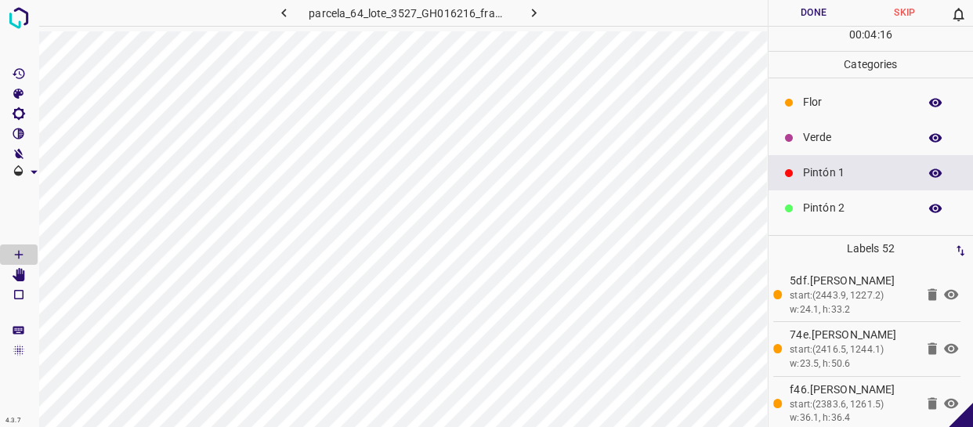
drag, startPoint x: 861, startPoint y: 145, endPoint x: 811, endPoint y: 154, distance: 50.9
click at [860, 144] on p "Verde" at bounding box center [856, 137] width 107 height 16
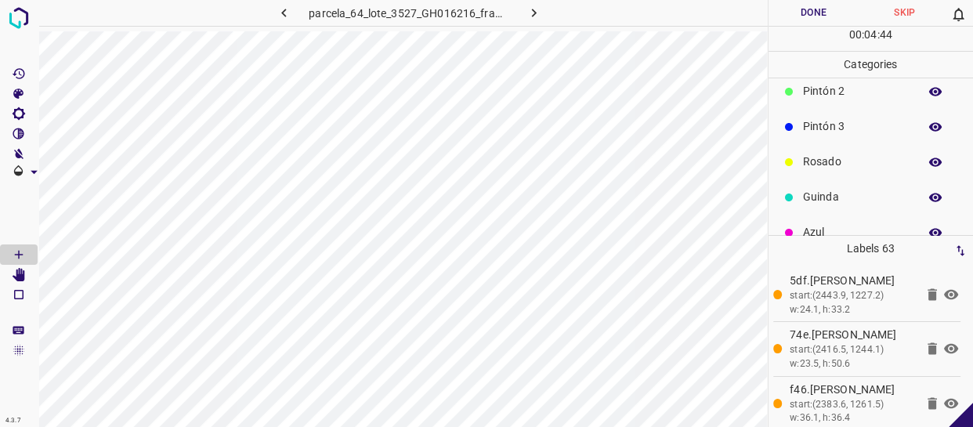
scroll to position [137, 0]
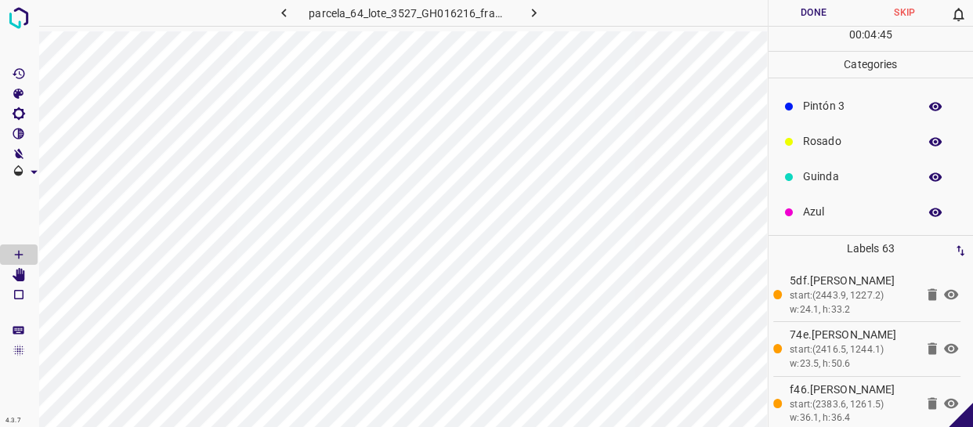
drag, startPoint x: 827, startPoint y: 224, endPoint x: 810, endPoint y: 228, distance: 16.9
click at [826, 224] on div "Azul" at bounding box center [871, 211] width 205 height 35
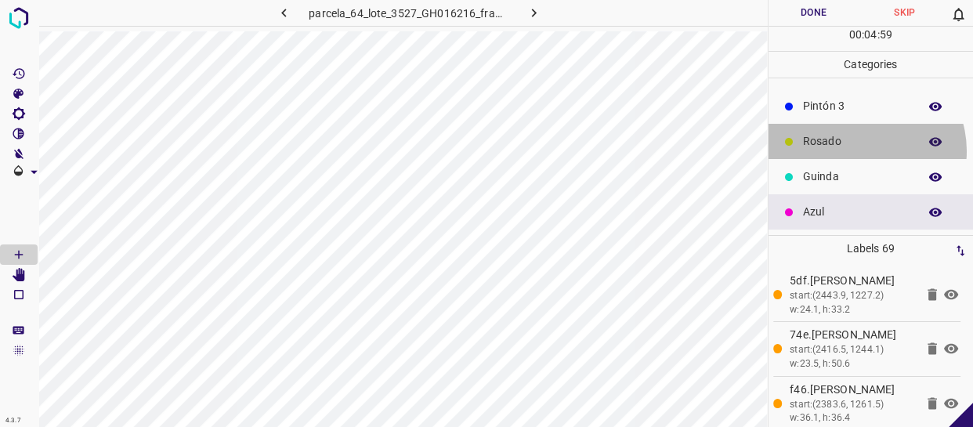
drag, startPoint x: 862, startPoint y: 150, endPoint x: 773, endPoint y: 156, distance: 88.7
click at [860, 150] on div "Rosado" at bounding box center [871, 141] width 205 height 35
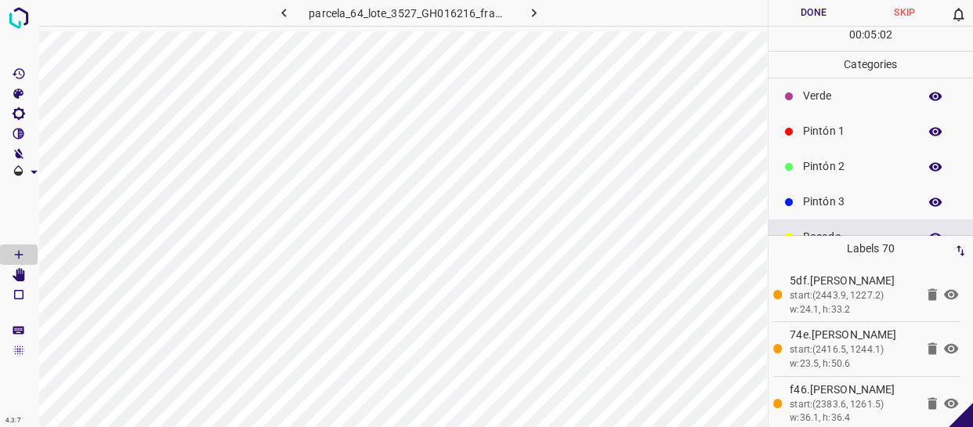
scroll to position [0, 0]
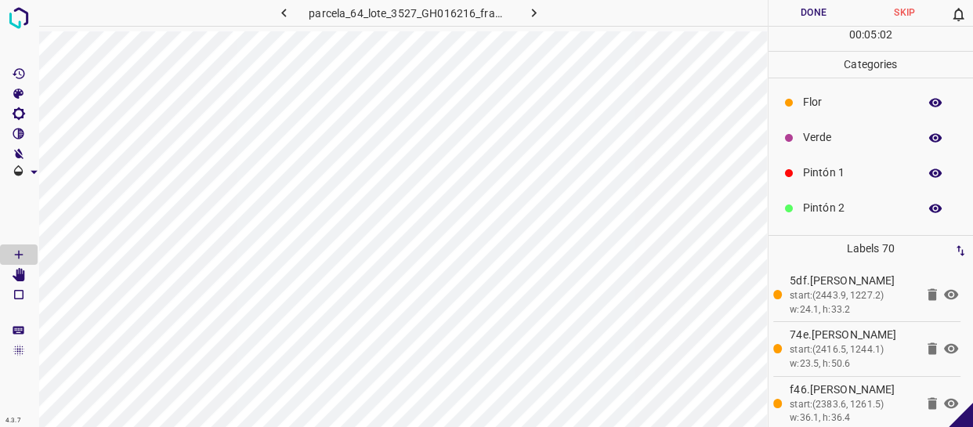
click at [837, 202] on p "Pintón 2" at bounding box center [856, 208] width 107 height 16
